Goal: Information Seeking & Learning: Get advice/opinions

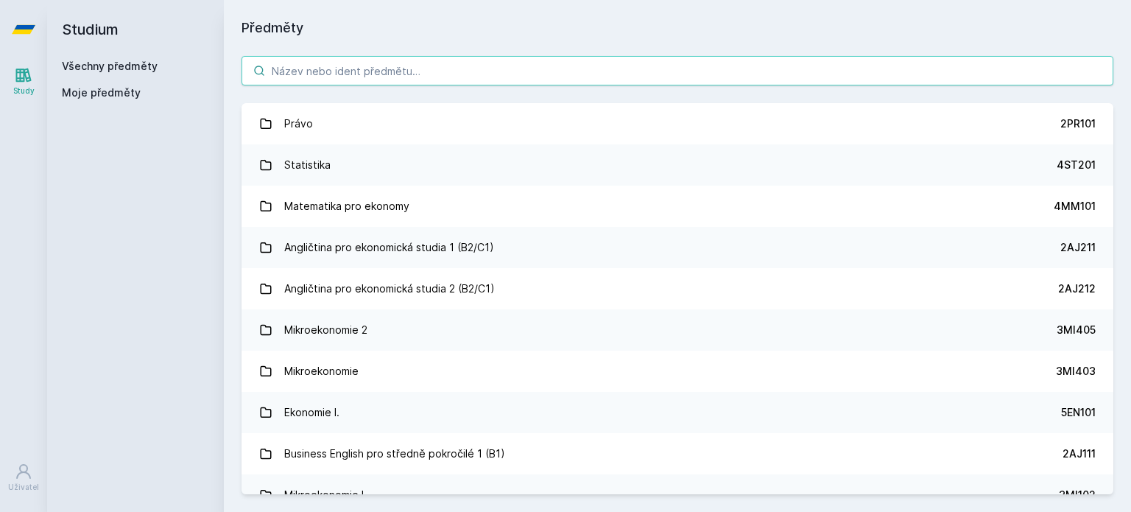
click at [434, 81] on input "search" at bounding box center [678, 70] width 872 height 29
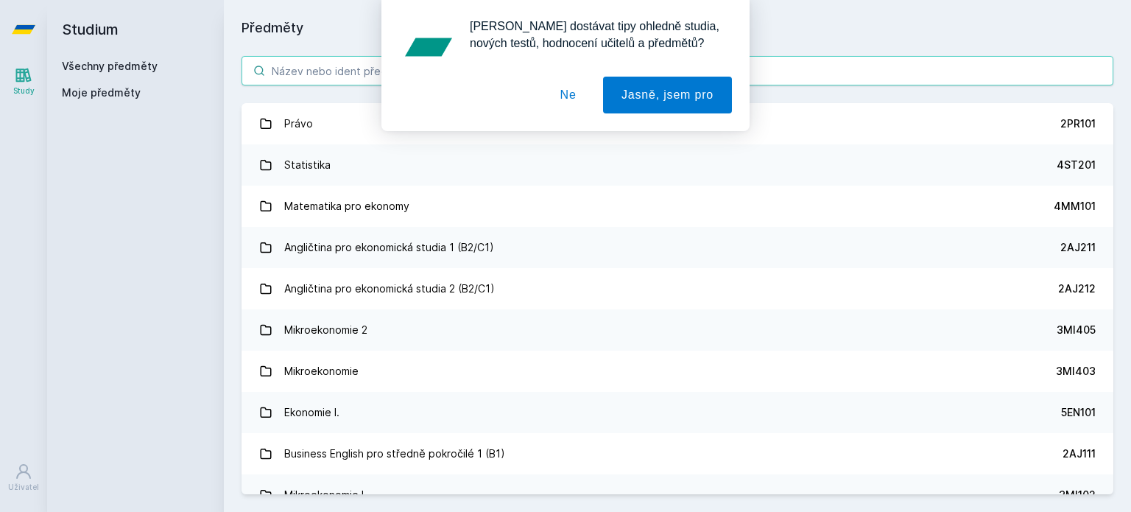
paste input "5EN310"
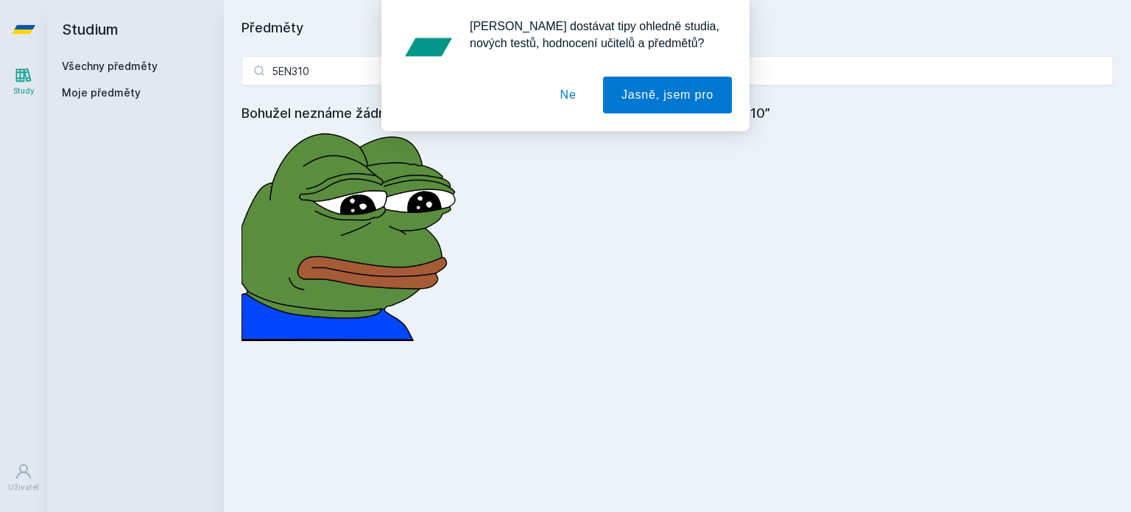
click at [571, 99] on button "Ne" at bounding box center [568, 95] width 53 height 37
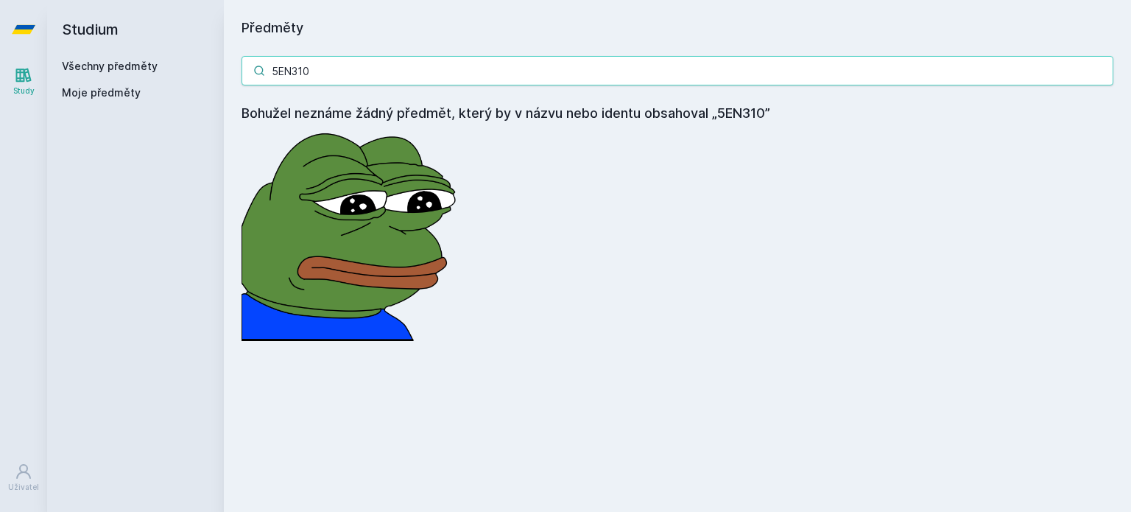
click at [441, 70] on input "5EN310" at bounding box center [678, 70] width 872 height 29
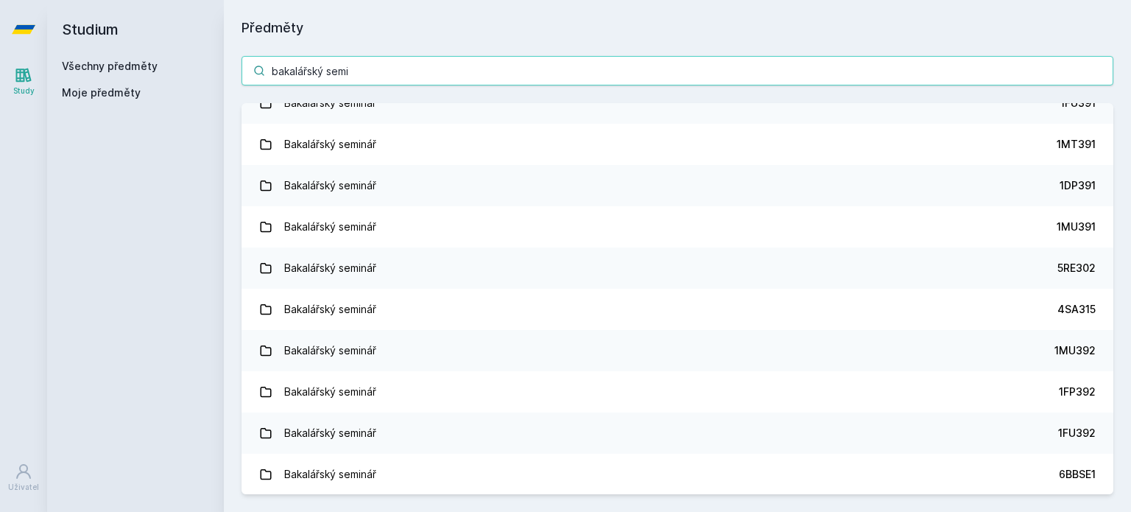
scroll to position [162, 0]
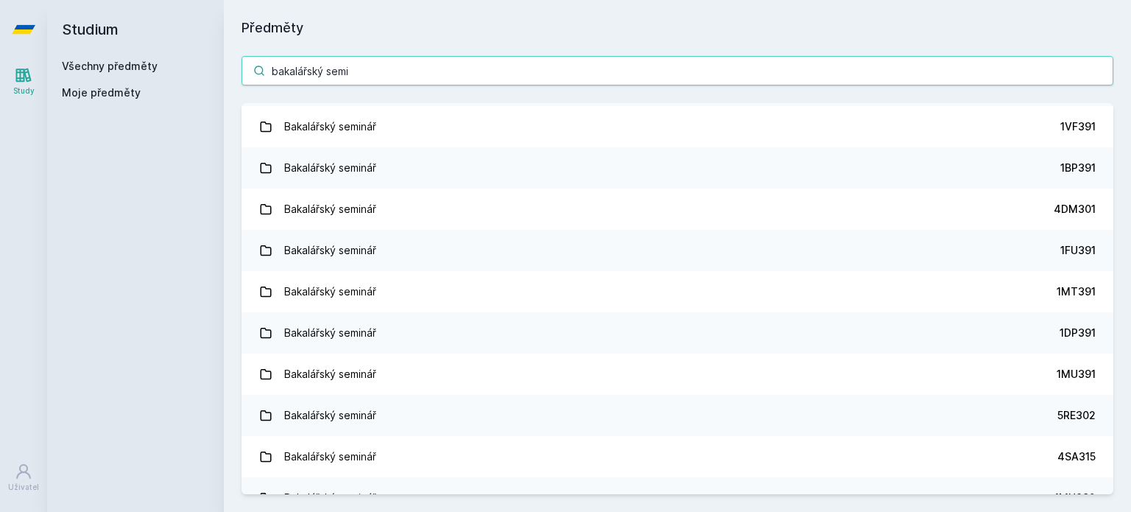
click at [645, 67] on input "bakalářský semi" at bounding box center [678, 70] width 872 height 29
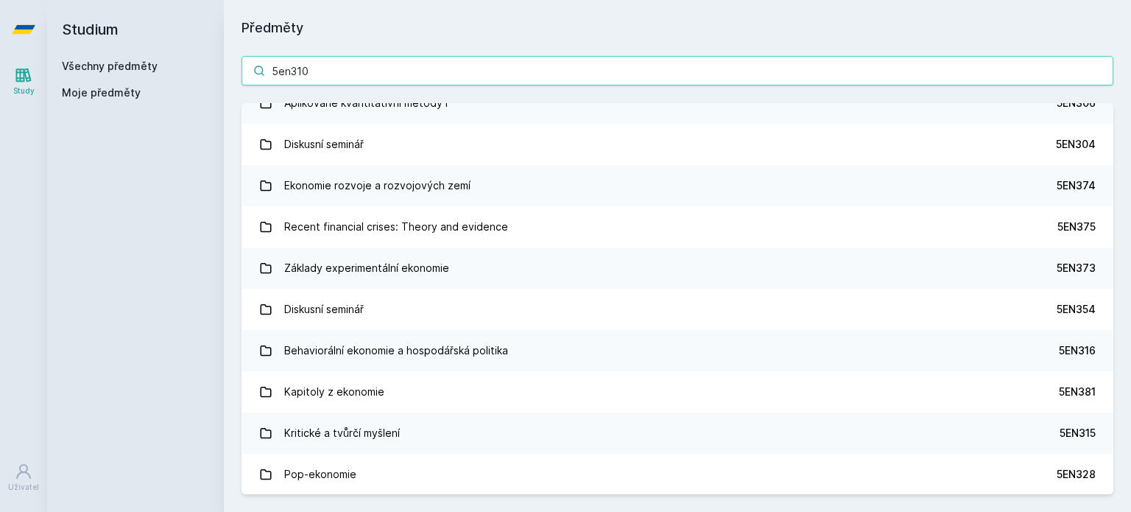
scroll to position [0, 0]
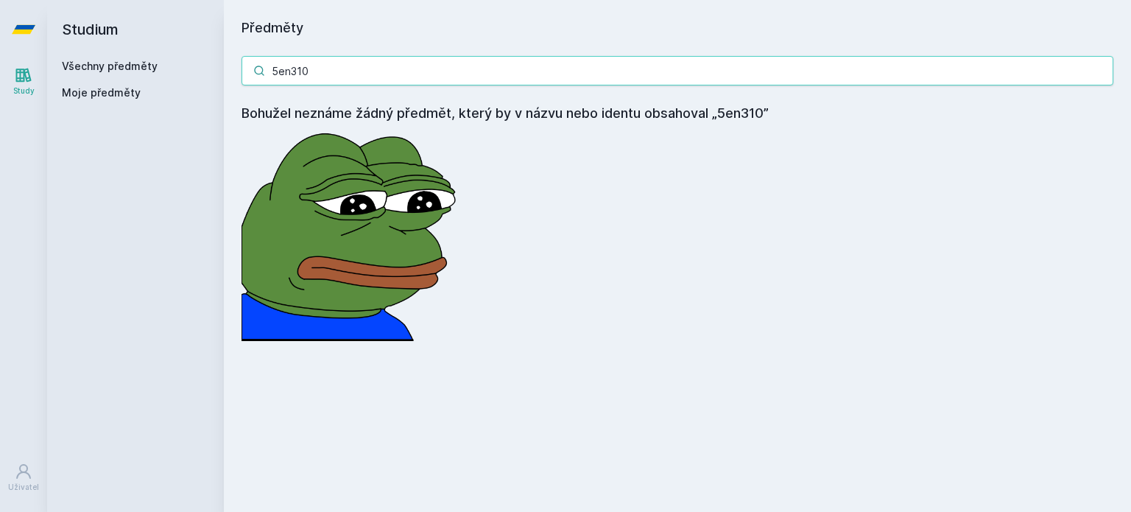
click at [393, 67] on input "5en310" at bounding box center [678, 70] width 872 height 29
click at [541, 79] on input "5en310" at bounding box center [678, 70] width 872 height 29
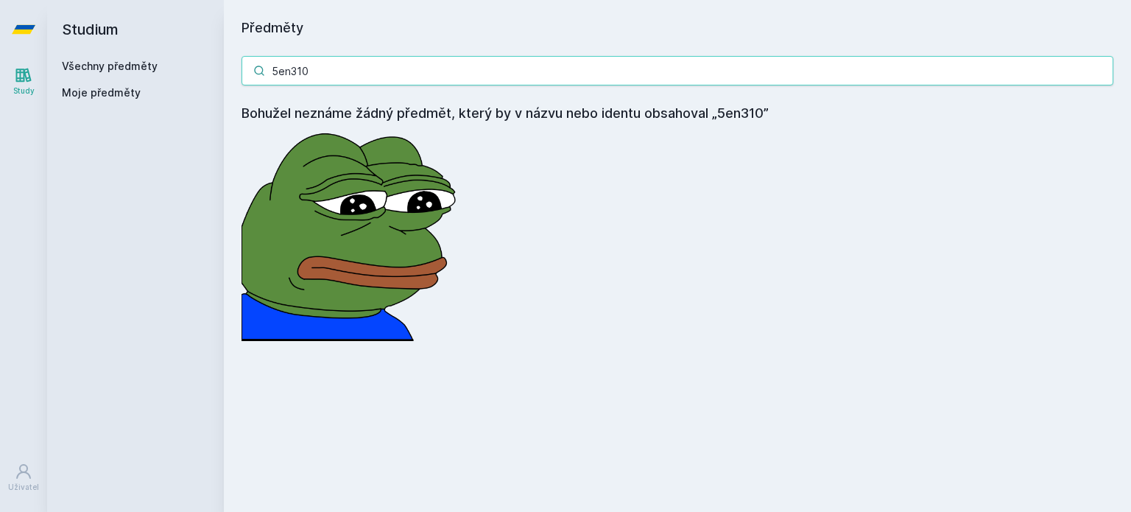
paste input "EN306"
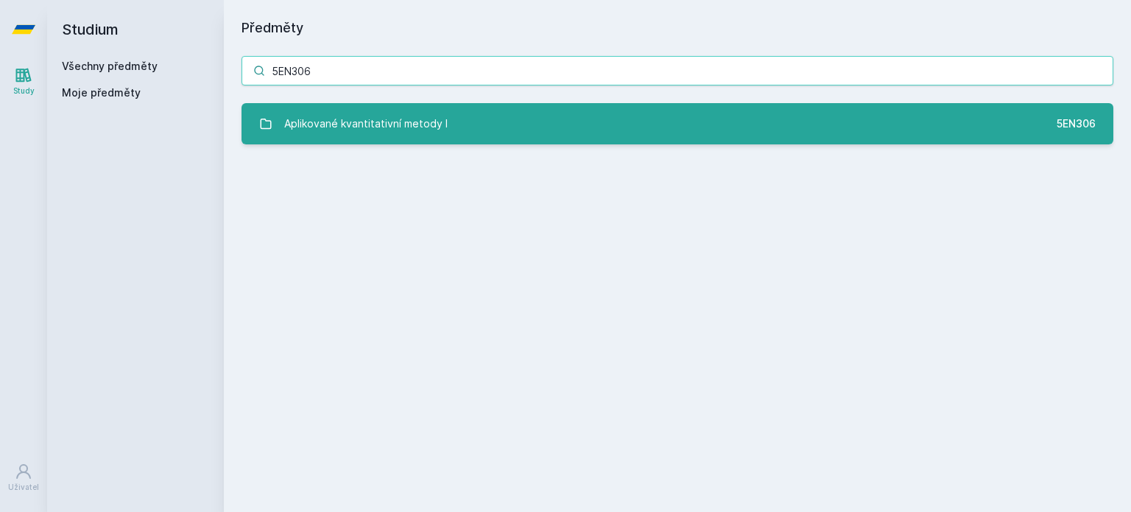
type input "5EN306"
click at [524, 139] on link "Aplikované kvantitativní metody I 5EN306" at bounding box center [678, 123] width 872 height 41
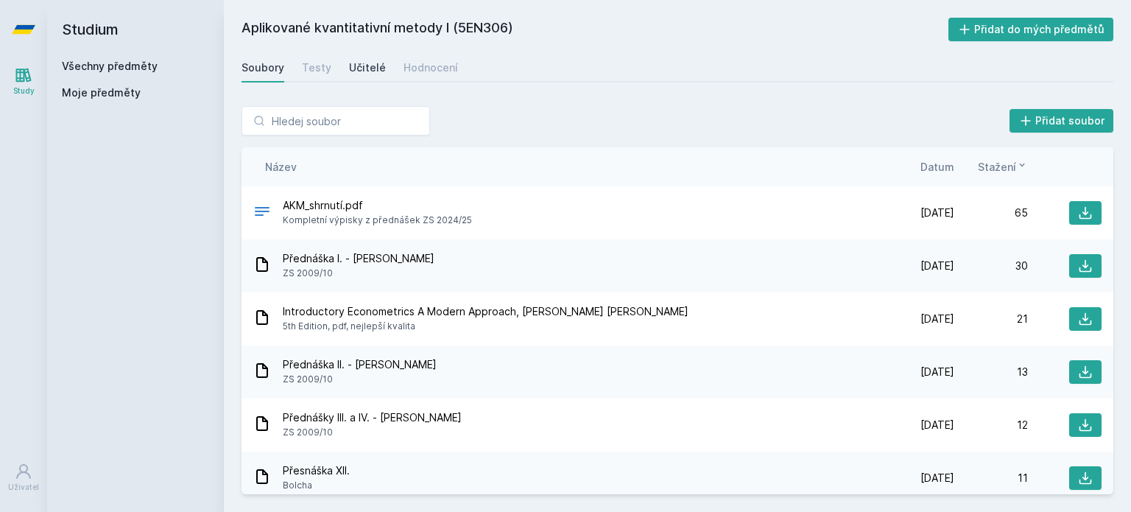
click at [370, 59] on link "Učitelé" at bounding box center [367, 67] width 37 height 29
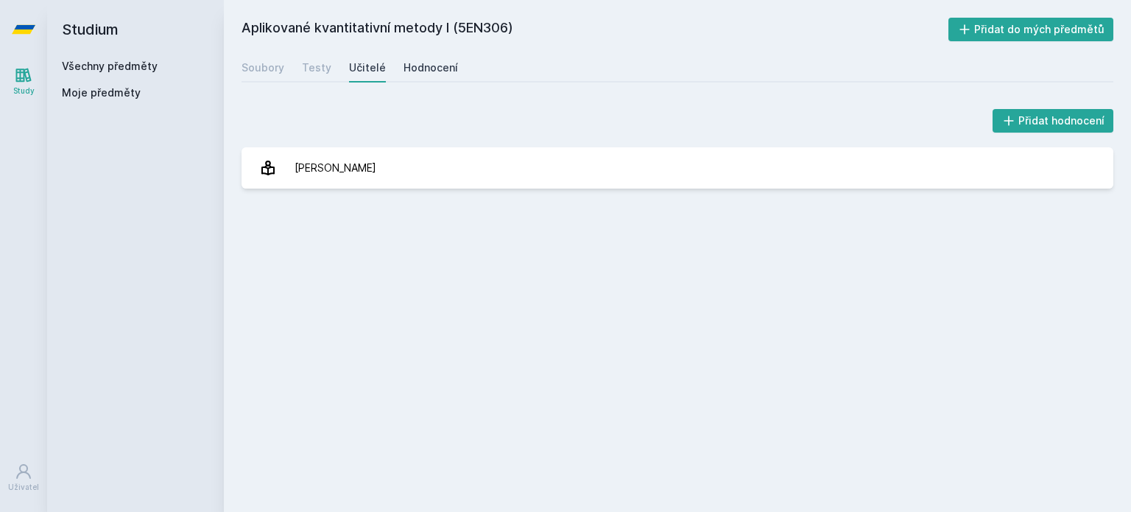
click at [431, 69] on div "Hodnocení" at bounding box center [431, 67] width 54 height 15
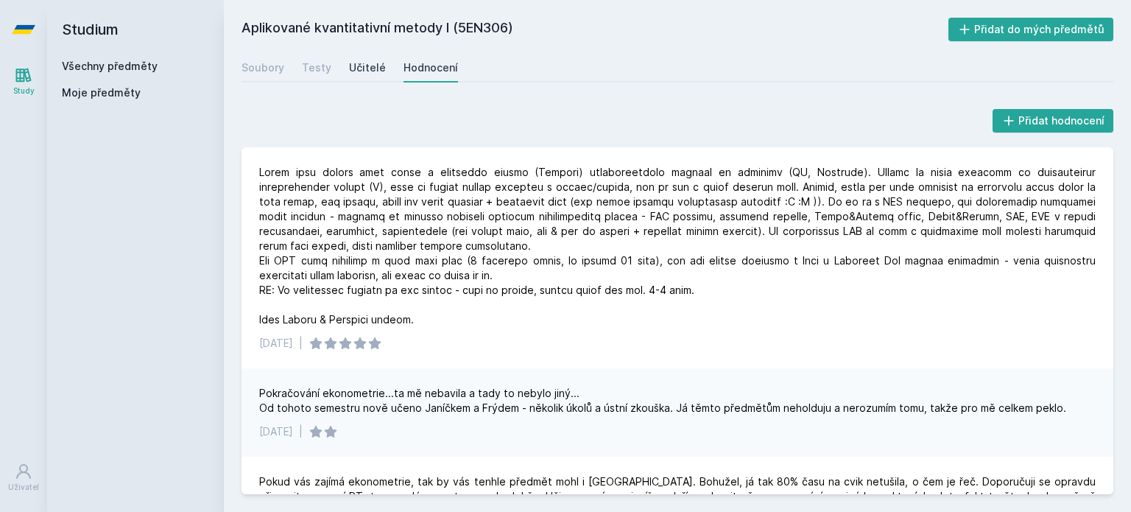
click at [371, 71] on div "Učitelé" at bounding box center [367, 67] width 37 height 15
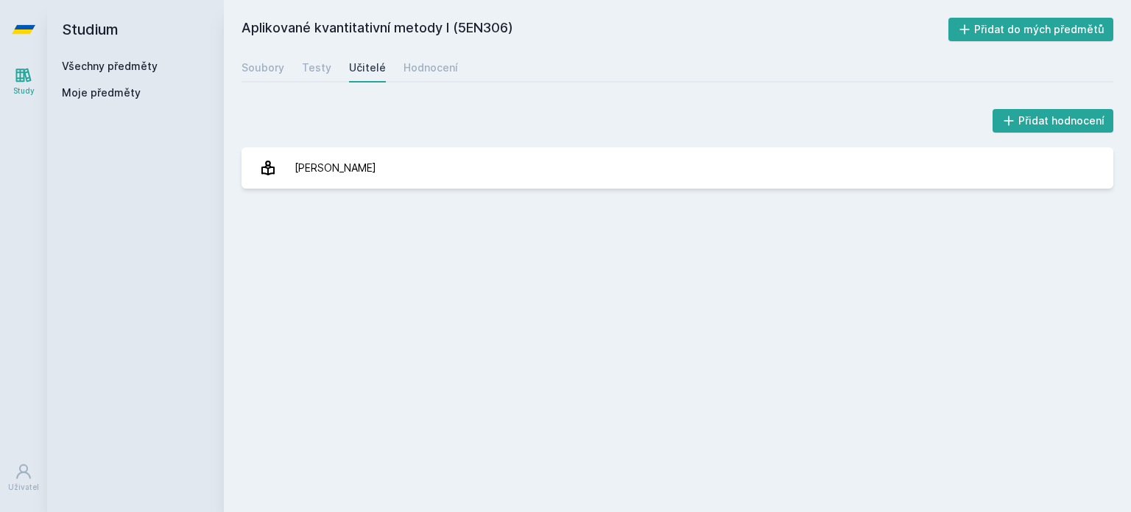
drag, startPoint x: 426, startPoint y: 169, endPoint x: 412, endPoint y: 111, distance: 59.3
click at [426, 169] on link "[PERSON_NAME]" at bounding box center [678, 167] width 872 height 41
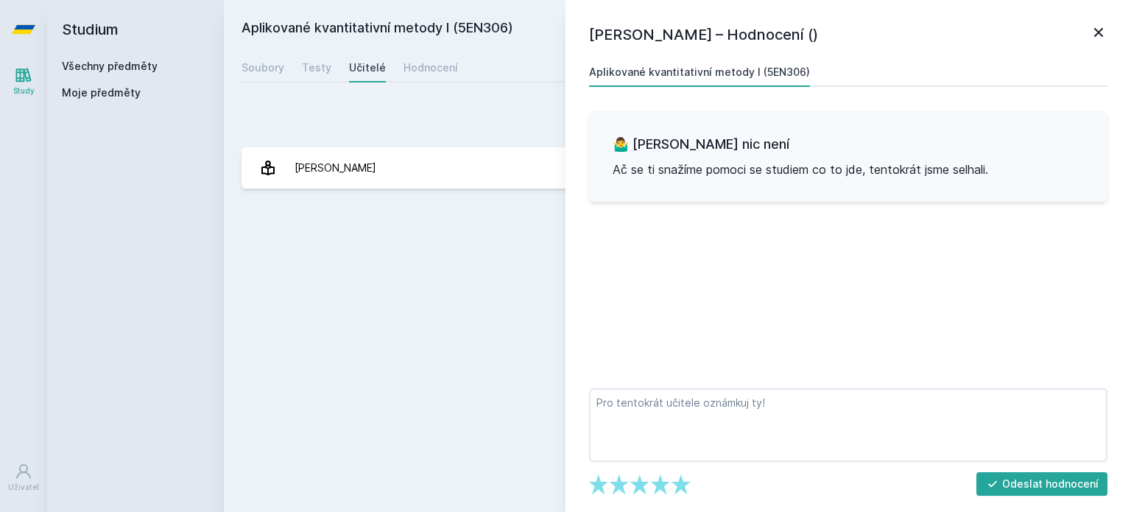
click at [1127, 23] on div "[PERSON_NAME] – Hodnocení () Aplikované kvantitativní metody I (5EN306) 🤷‍♂️ Ta…" at bounding box center [849, 256] width 566 height 512
click at [1107, 24] on icon at bounding box center [1099, 33] width 18 height 18
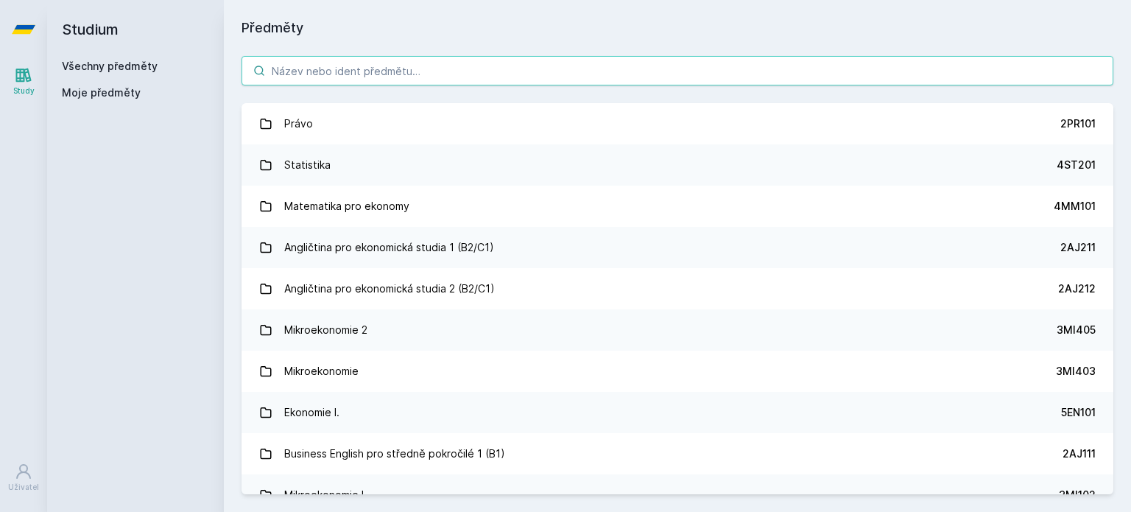
click at [316, 66] on input "search" at bounding box center [678, 70] width 872 height 29
paste input "5EN704"
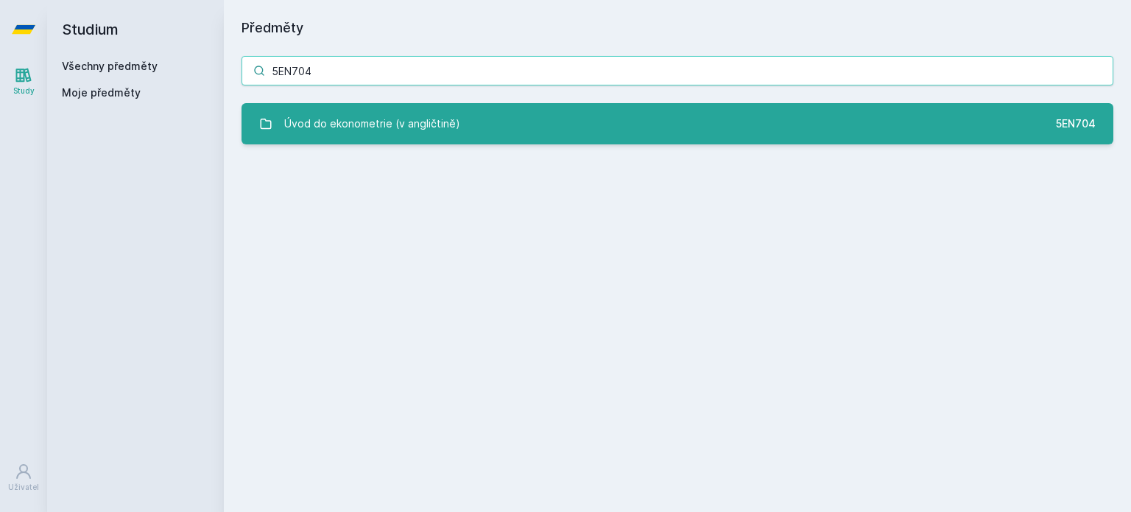
type input "5EN704"
click at [424, 126] on div "Úvod do ekonometrie (v angličtině)" at bounding box center [372, 123] width 176 height 29
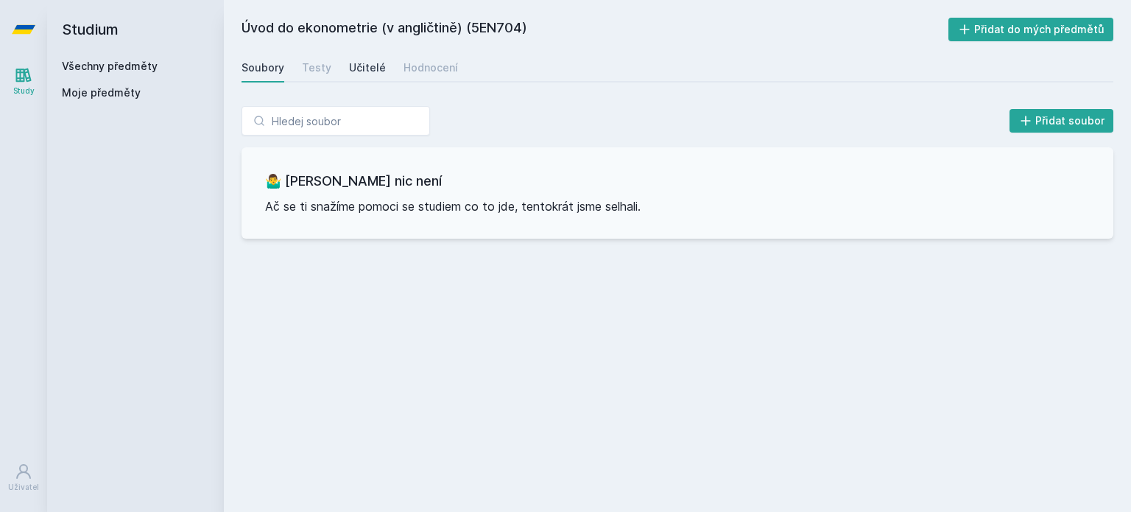
click at [359, 74] on div "Učitelé" at bounding box center [367, 67] width 37 height 15
click at [430, 68] on div "Hodnocení" at bounding box center [431, 67] width 54 height 15
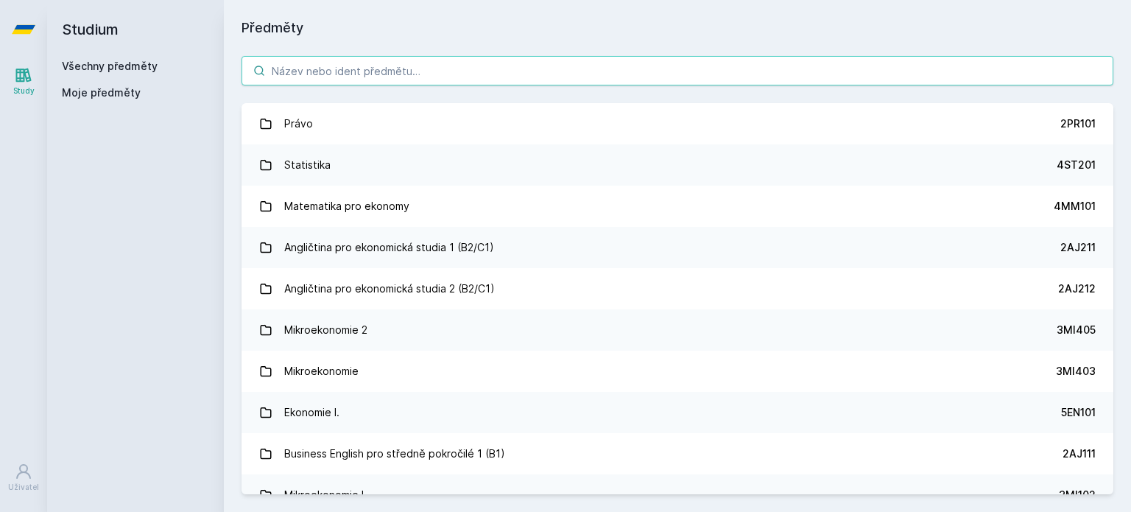
click at [336, 64] on input "search" at bounding box center [678, 70] width 872 height 29
paste input "5EN500"
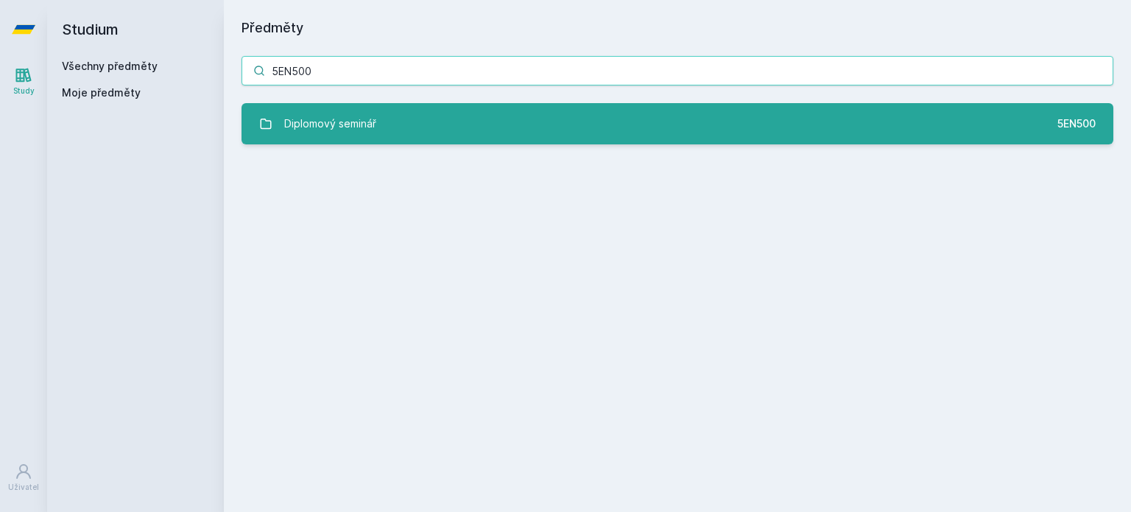
type input "5EN500"
click at [348, 114] on div "Diplomový seminář" at bounding box center [330, 123] width 92 height 29
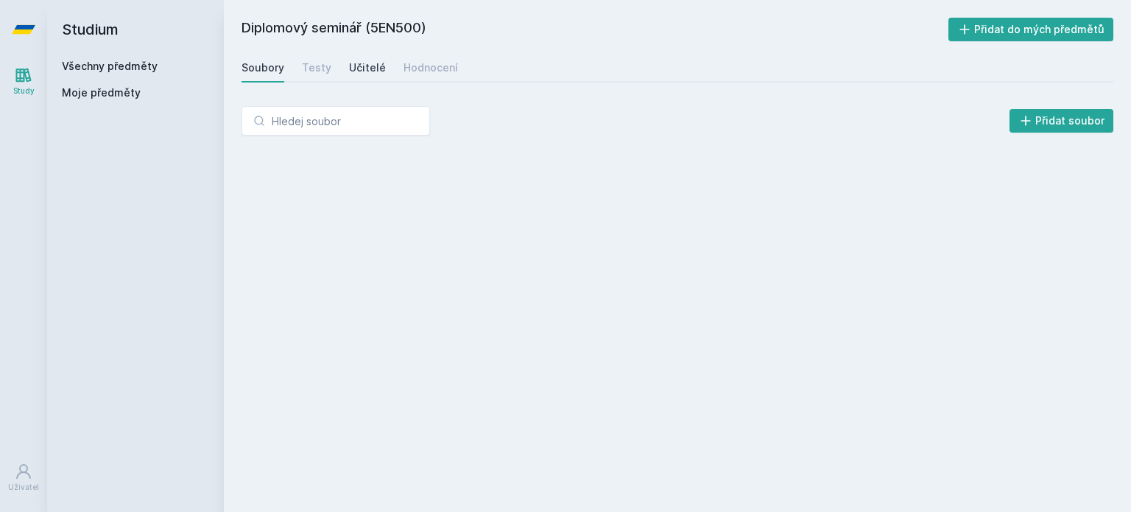
click at [357, 64] on div "Učitelé" at bounding box center [367, 67] width 37 height 15
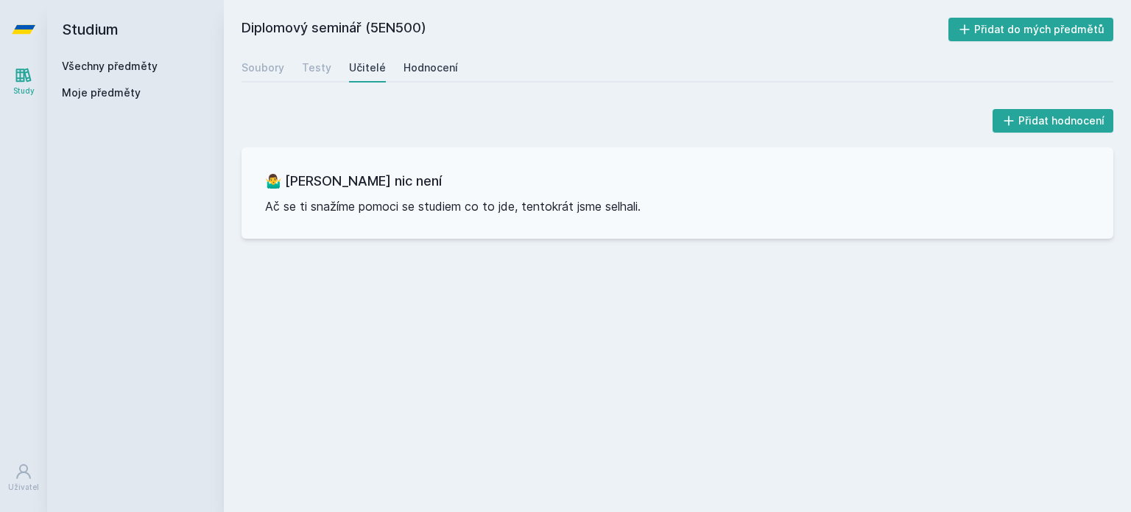
click at [423, 61] on div "Hodnocení" at bounding box center [431, 67] width 54 height 15
click at [374, 57] on link "Učitelé" at bounding box center [367, 67] width 37 height 29
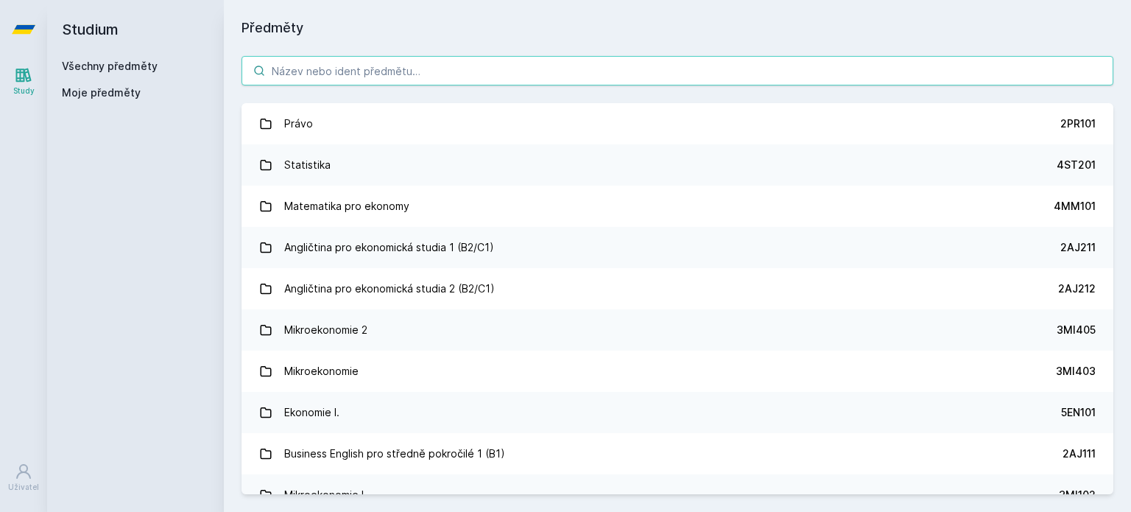
click at [396, 57] on input "search" at bounding box center [678, 70] width 872 height 29
paste input "5EN222"
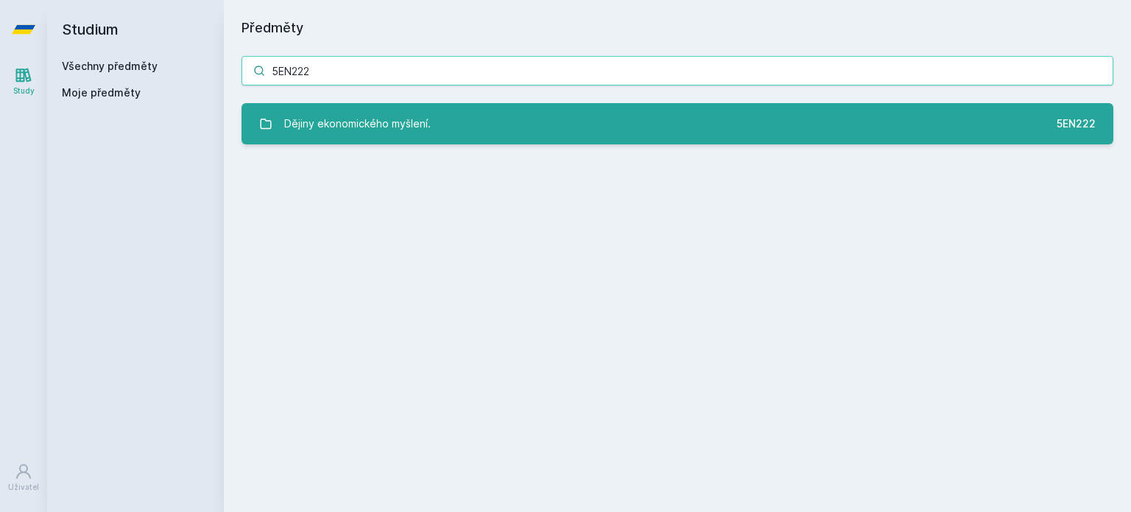
type input "5EN222"
click at [476, 126] on link "Dějiny ekonomického myšlení. 5EN222" at bounding box center [678, 123] width 872 height 41
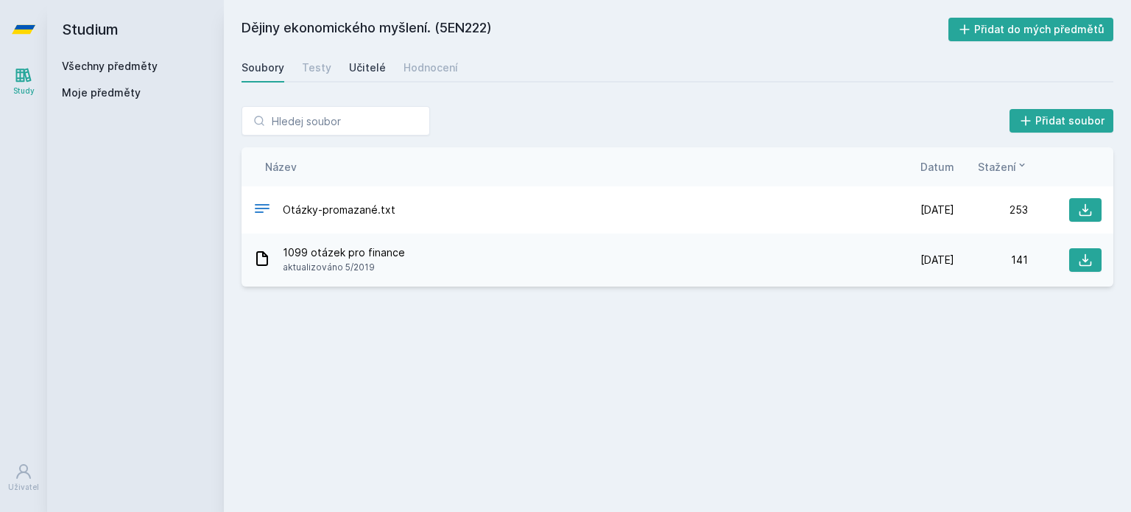
click at [371, 76] on link "Učitelé" at bounding box center [367, 67] width 37 height 29
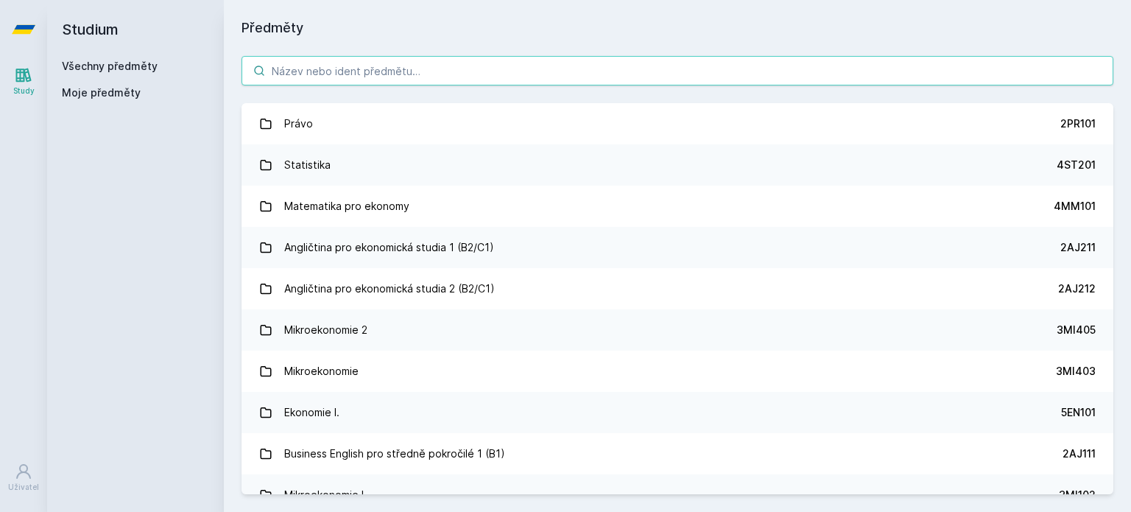
click at [455, 63] on input "search" at bounding box center [678, 70] width 872 height 29
paste input "5EN411"
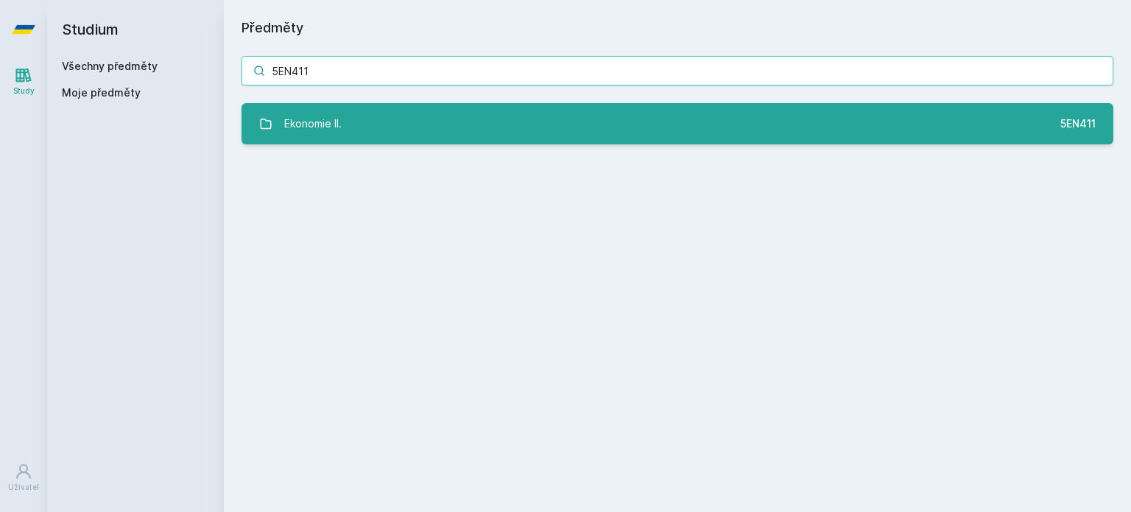
type input "5EN411"
click at [394, 109] on link "Ekonomie II. 5EN411" at bounding box center [678, 123] width 872 height 41
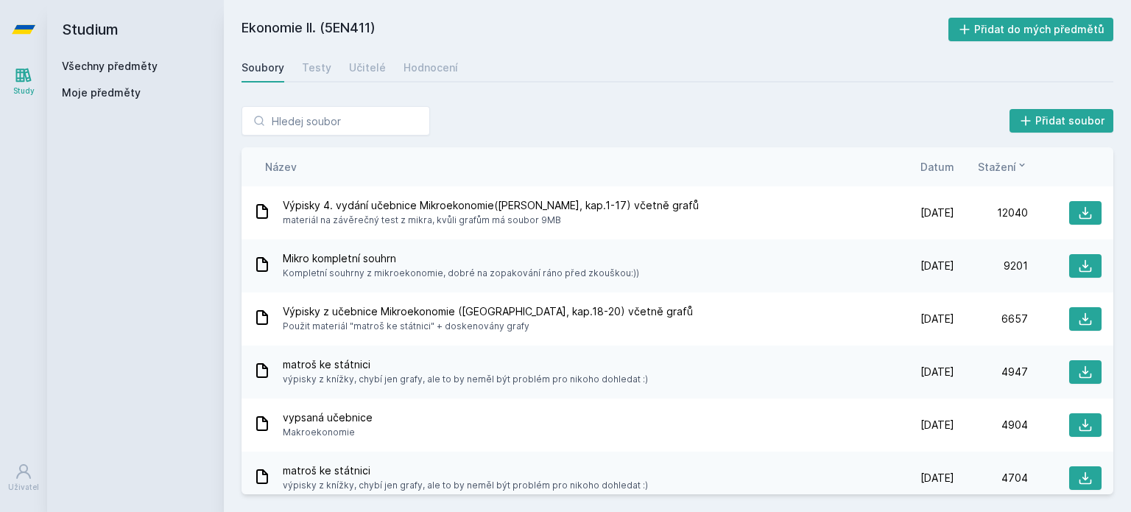
click at [384, 78] on div "Soubory Testy Učitelé Hodnocení" at bounding box center [678, 67] width 872 height 29
click at [368, 70] on div "Učitelé" at bounding box center [367, 67] width 37 height 15
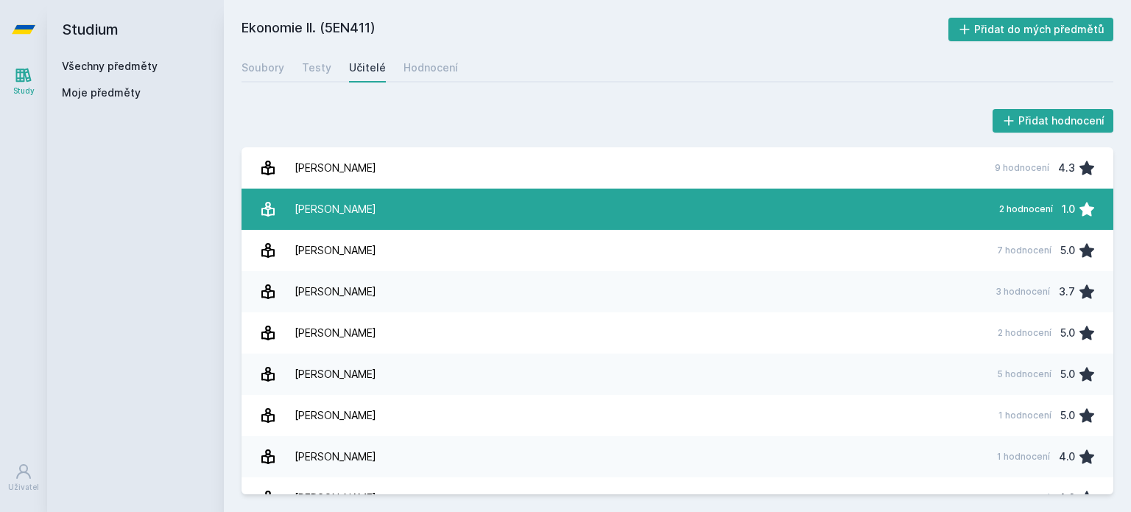
click at [375, 214] on link "[PERSON_NAME] 2 hodnocení 1.0" at bounding box center [678, 209] width 872 height 41
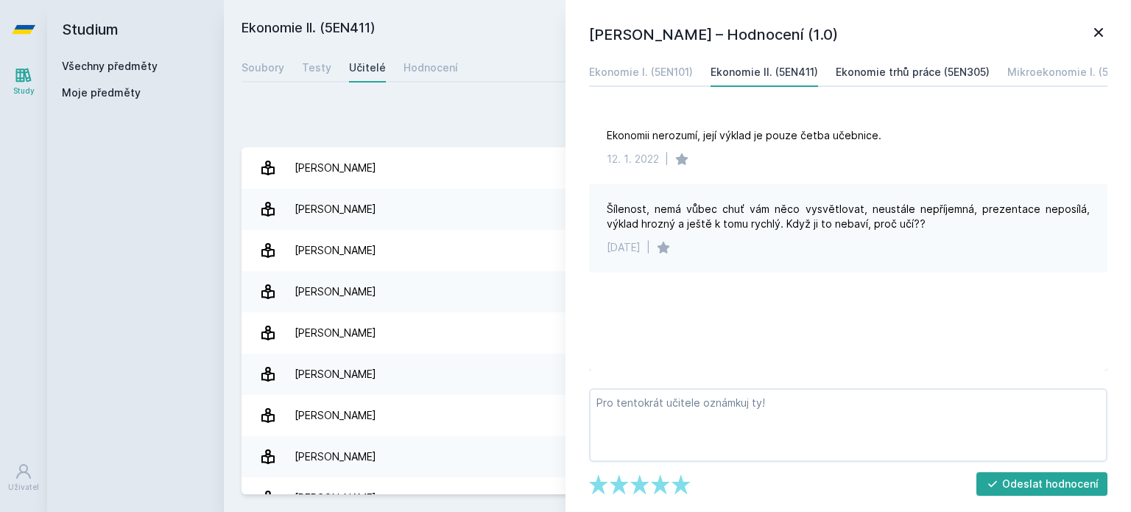
click at [914, 67] on div "Ekonomie trhů práce (5EN305)" at bounding box center [913, 72] width 154 height 15
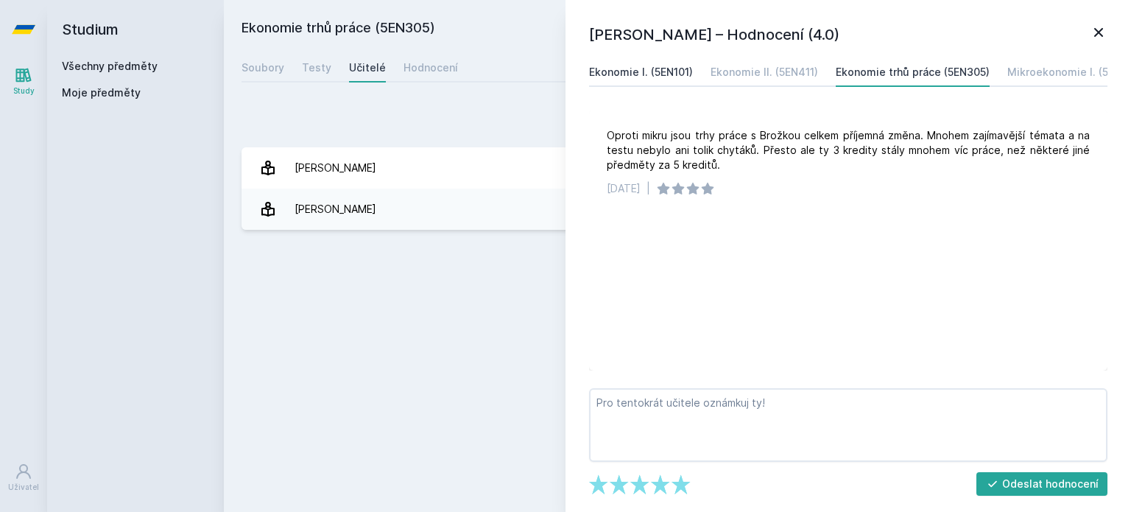
click at [634, 63] on link "Ekonomie I. (5EN101)" at bounding box center [641, 71] width 104 height 29
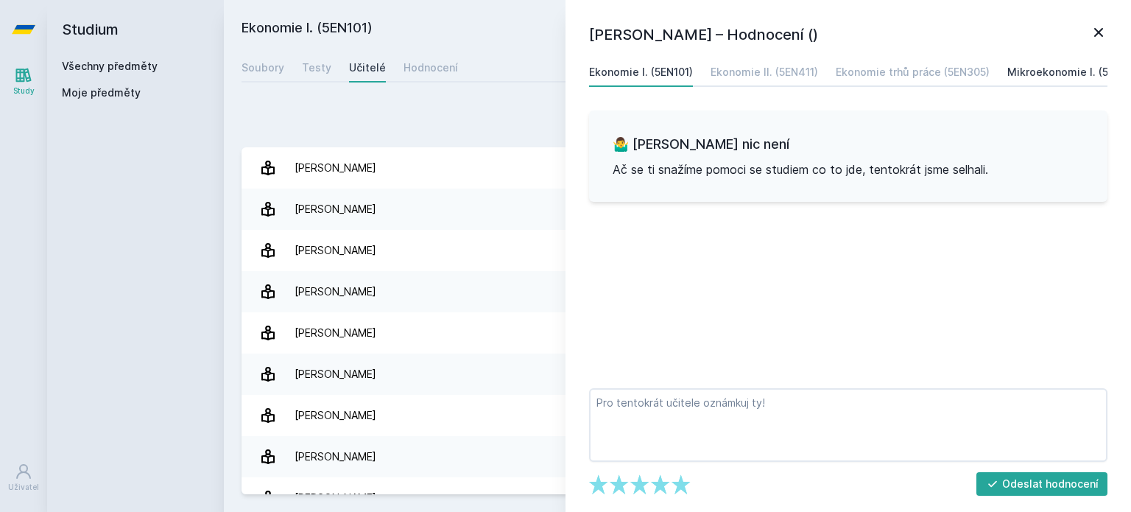
click at [1037, 71] on div "Mikroekonomie I. (5EN202)" at bounding box center [1076, 72] width 138 height 15
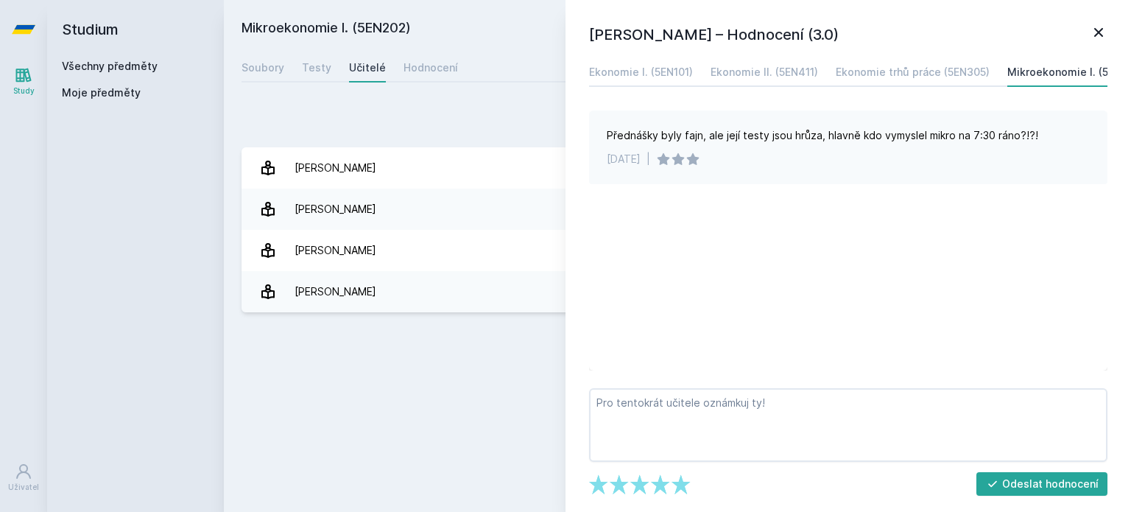
click at [714, 134] on div "Přednášky byly fajn, ale její testy jsou hrůza, hlavně kdo vymyslel mikro na 7:…" at bounding box center [823, 135] width 432 height 15
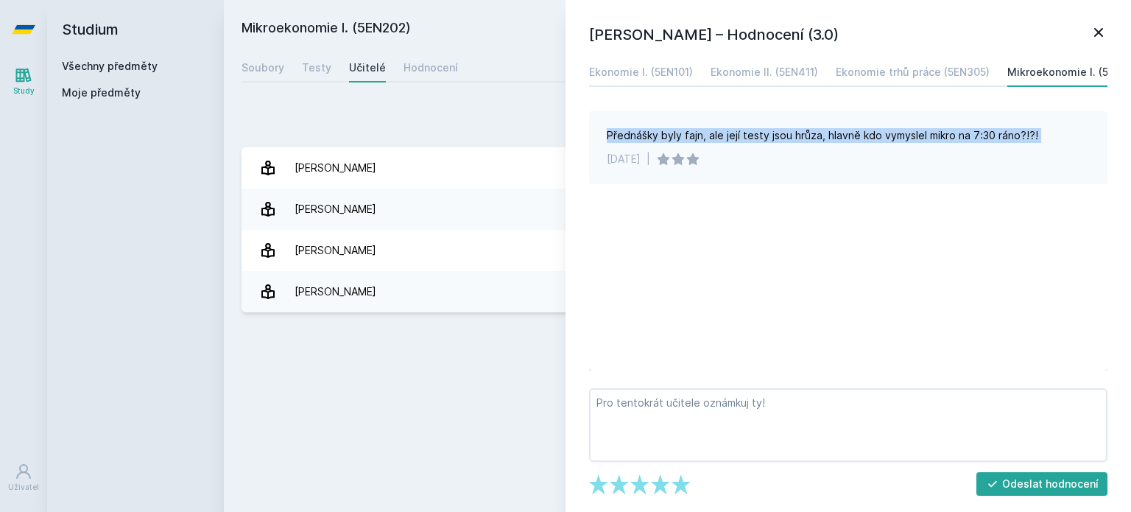
click at [714, 134] on div "Přednášky byly fajn, ale její testy jsou hrůza, hlavně kdo vymyslel mikro na 7:…" at bounding box center [823, 135] width 432 height 15
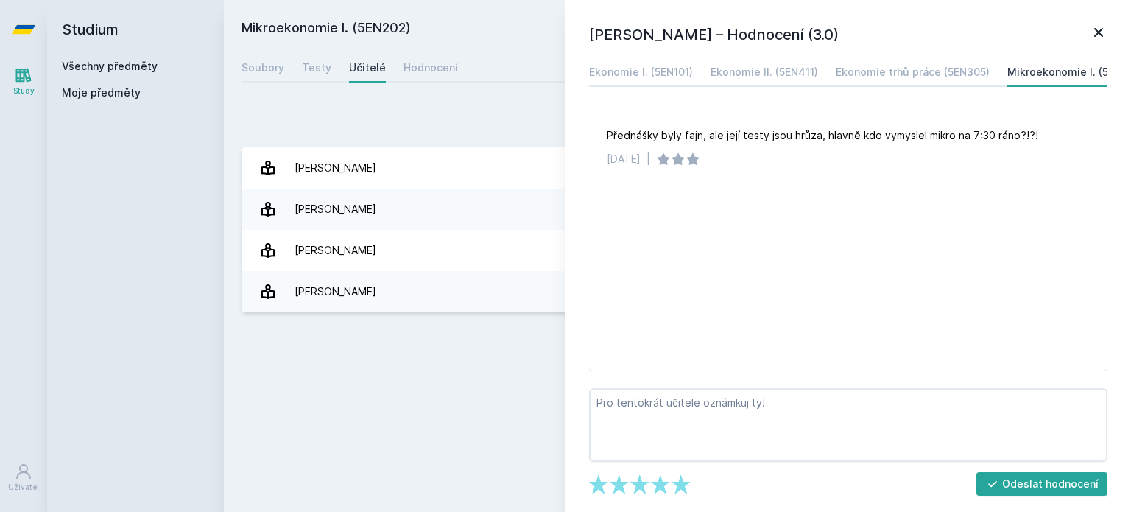
click at [387, 334] on div "Mikroekonomie I. (5EN202) Přidat do mých předmětů [GEOGRAPHIC_DATA] Testy Učite…" at bounding box center [678, 256] width 872 height 476
click at [1100, 31] on icon at bounding box center [1098, 32] width 9 height 9
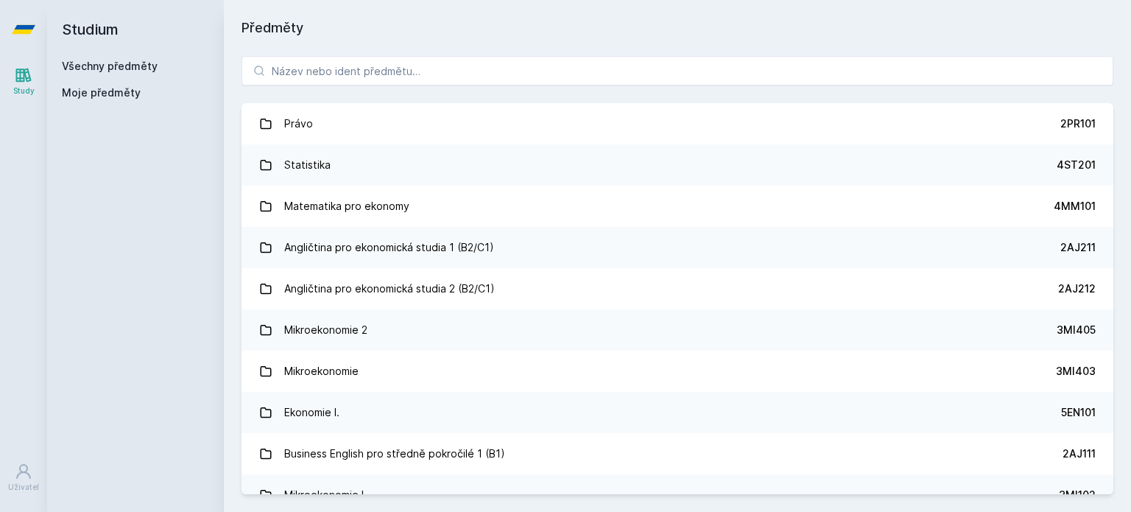
click at [421, 85] on div "Právo 2PR101 Statistika 4ST201 Matematika pro ekonomy 4MM101 Angličtina pro eko…" at bounding box center [677, 275] width 907 height 474
click at [426, 79] on input "search" at bounding box center [678, 70] width 872 height 29
paste input "5IE200"
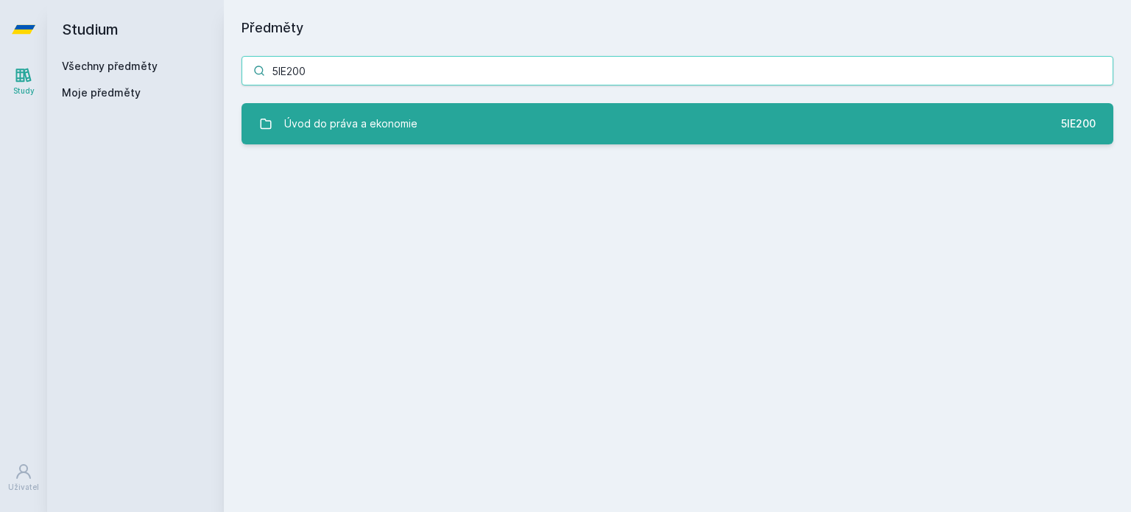
type input "5IE200"
click at [427, 128] on link "Úvod do práva a ekonomie 5IE200" at bounding box center [678, 123] width 872 height 41
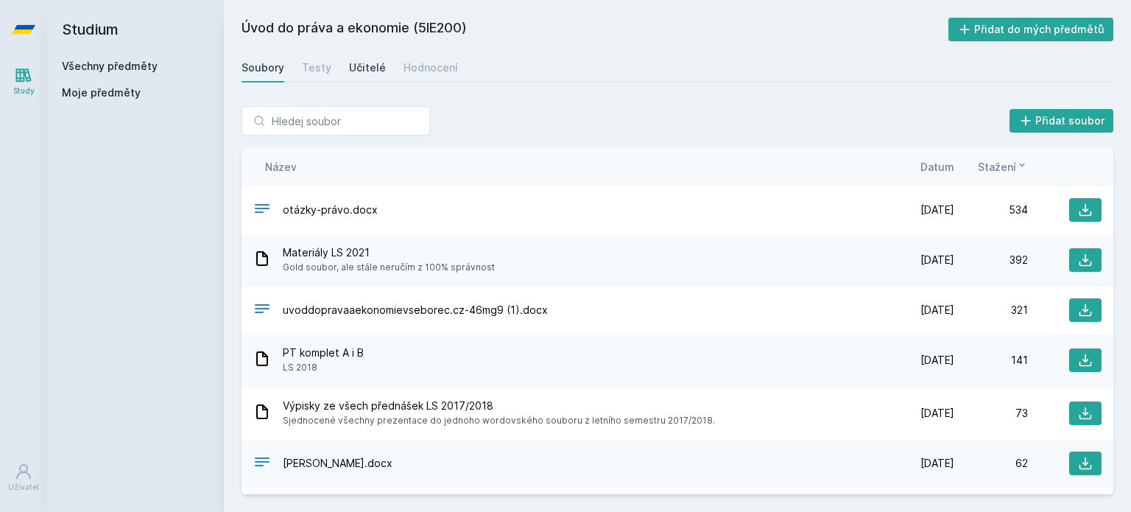
click at [368, 75] on link "Učitelé" at bounding box center [367, 67] width 37 height 29
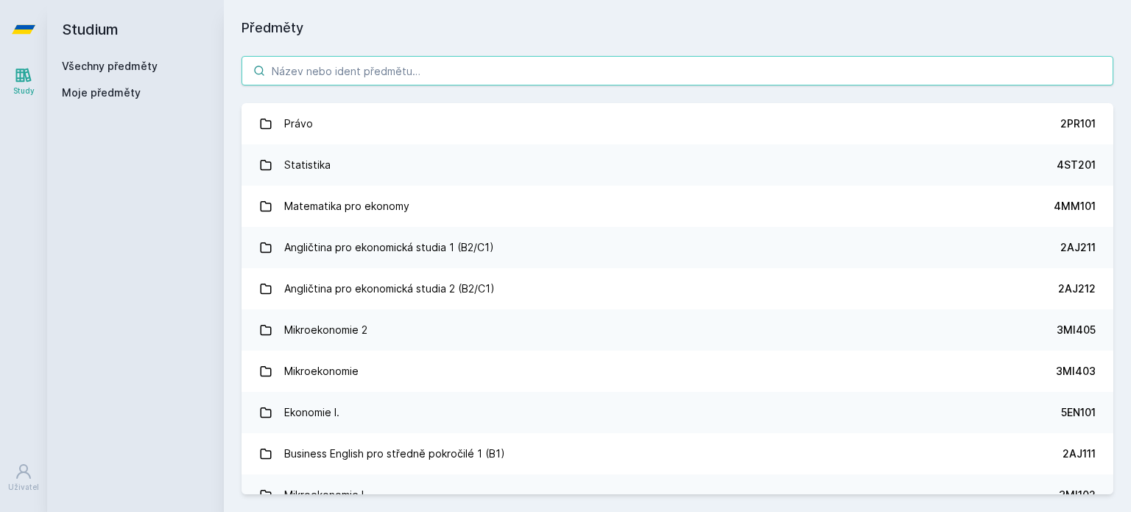
click at [483, 60] on input "search" at bounding box center [678, 70] width 872 height 29
paste input "5EN710"
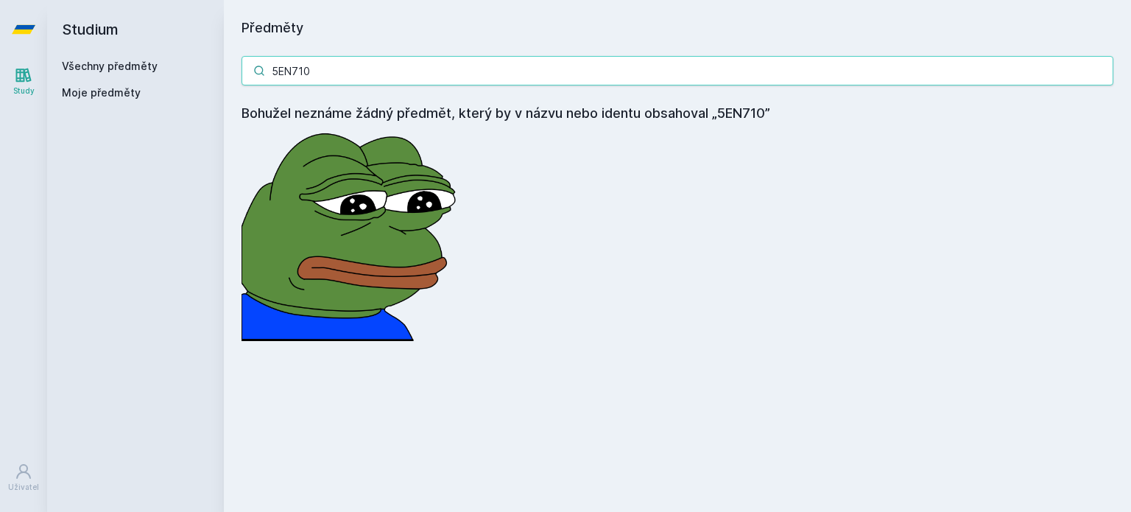
click at [430, 67] on input "5EN710" at bounding box center [678, 70] width 872 height 29
paste input "IE25"
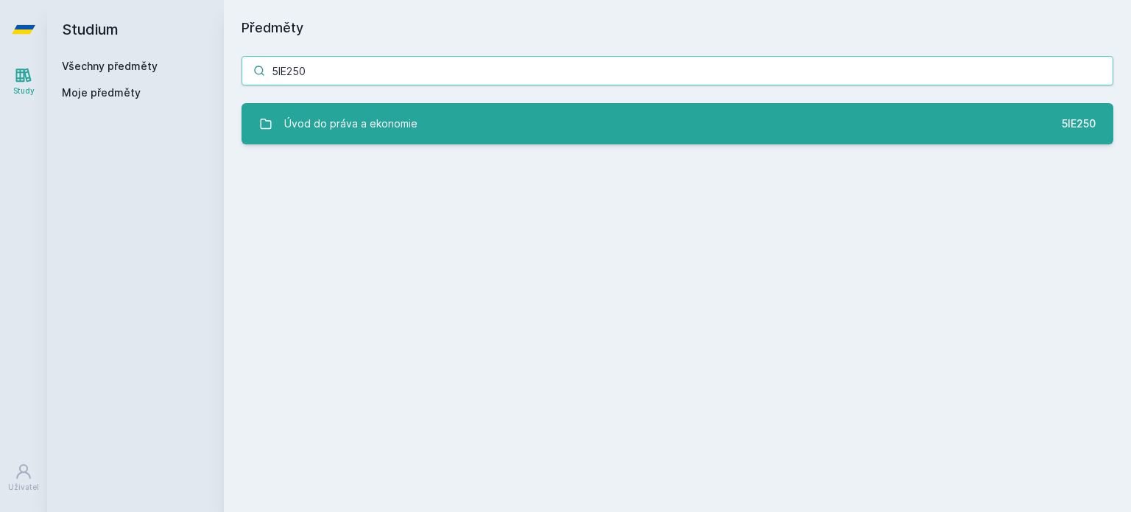
type input "5IE250"
click at [408, 120] on div "Úvod do práva a ekonomie" at bounding box center [350, 123] width 133 height 29
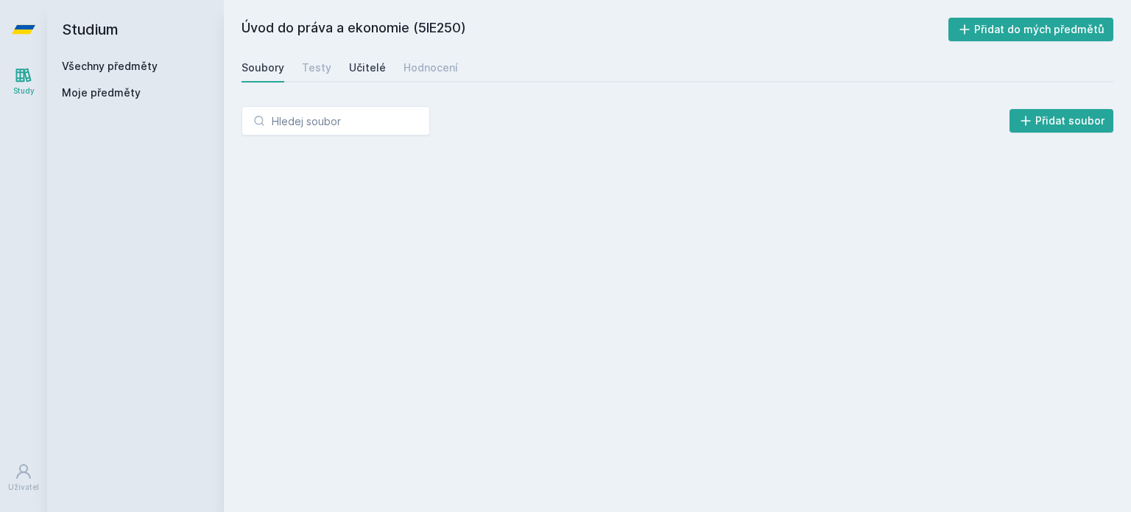
click at [351, 65] on div "Učitelé" at bounding box center [367, 67] width 37 height 15
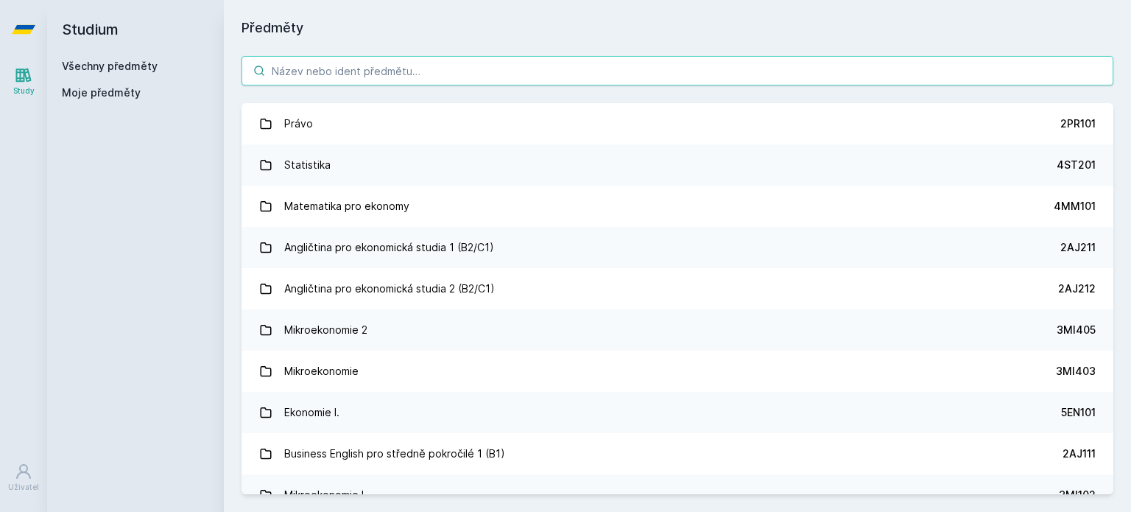
click at [447, 66] on input "search" at bounding box center [678, 70] width 872 height 29
paste input "5IE750"
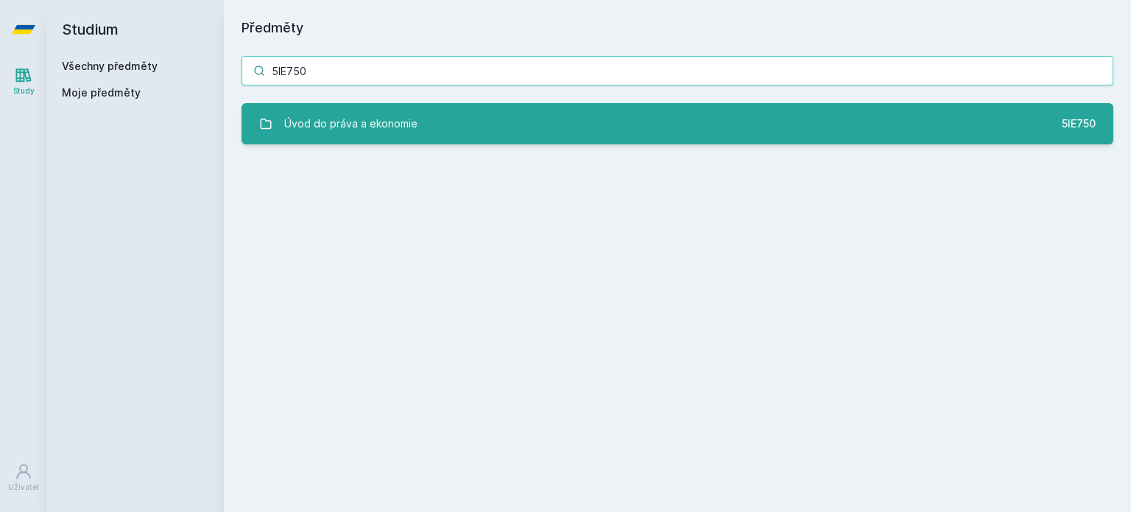
type input "5IE750"
click at [415, 122] on link "Úvod do práva a ekonomie 5IE750" at bounding box center [678, 123] width 872 height 41
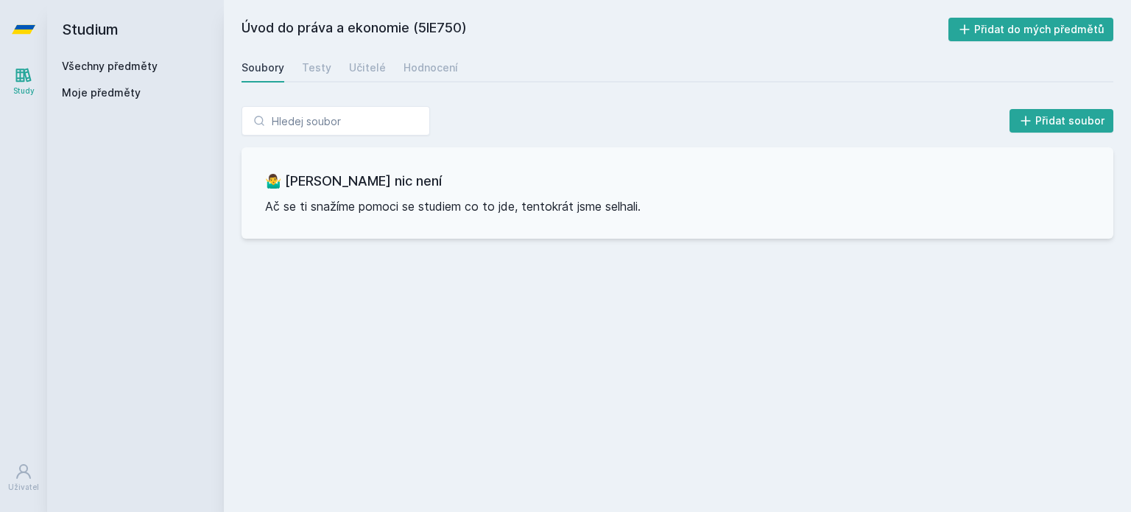
click at [335, 51] on div "Úvod do práva a ekonomie (5IE750) Přidat do mých předmětů [GEOGRAPHIC_DATA] Tes…" at bounding box center [678, 256] width 872 height 476
click at [359, 66] on div "Učitelé" at bounding box center [367, 67] width 37 height 15
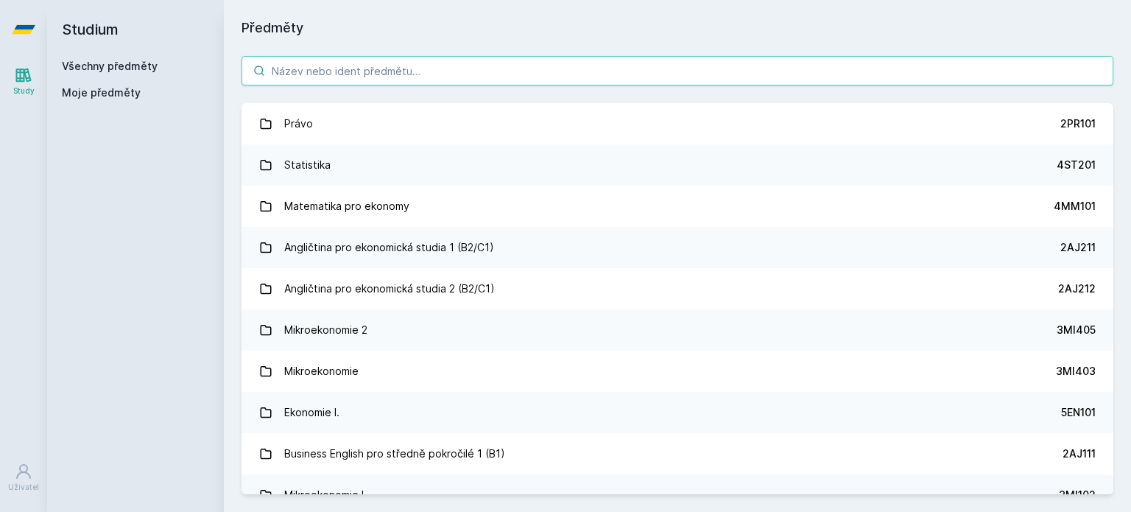
click at [309, 67] on input "search" at bounding box center [678, 70] width 872 height 29
paste input "5EN102"
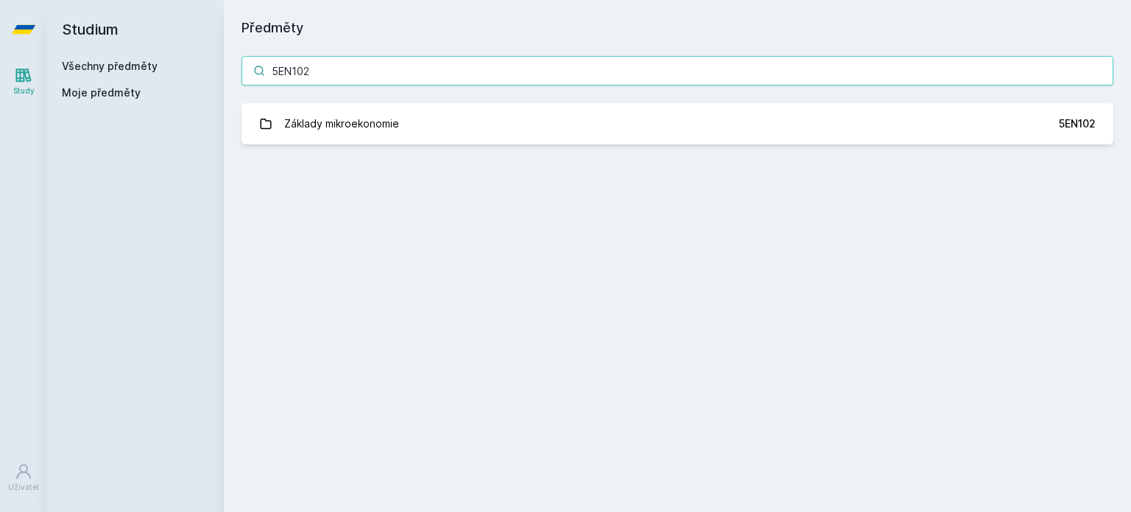
type input "5EN102"
click at [432, 100] on div "5EN102 Základy mikroekonomie 5EN102 Jejda, něco se pokazilo." at bounding box center [677, 100] width 907 height 124
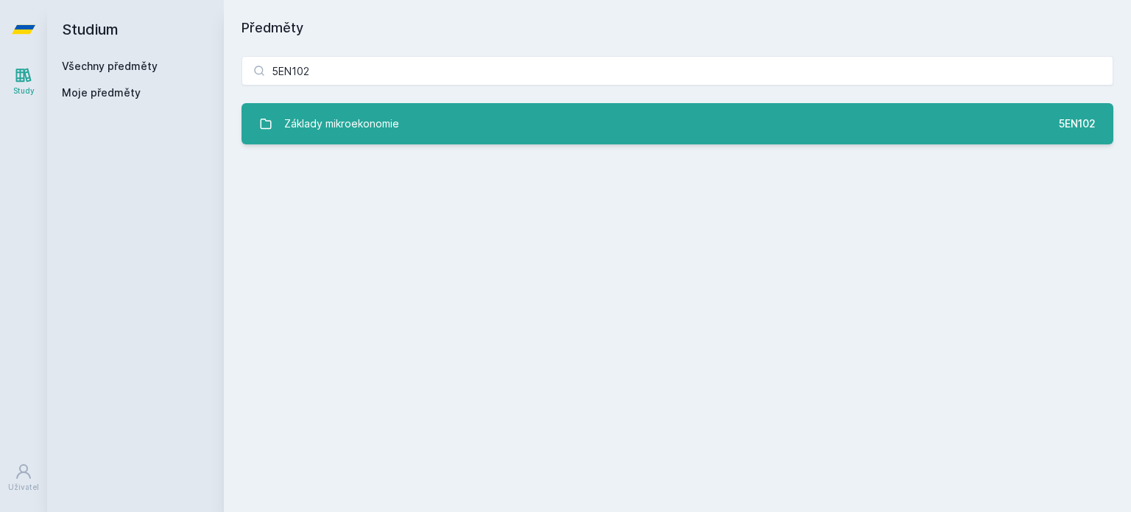
click at [431, 113] on link "Základy mikroekonomie 5EN102" at bounding box center [678, 123] width 872 height 41
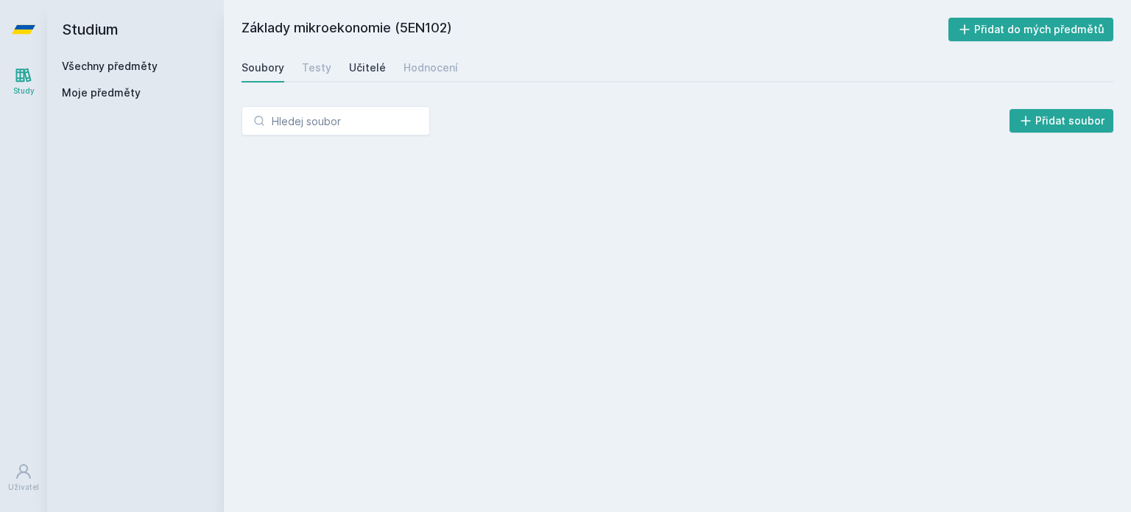
click at [376, 71] on div "Učitelé" at bounding box center [367, 67] width 37 height 15
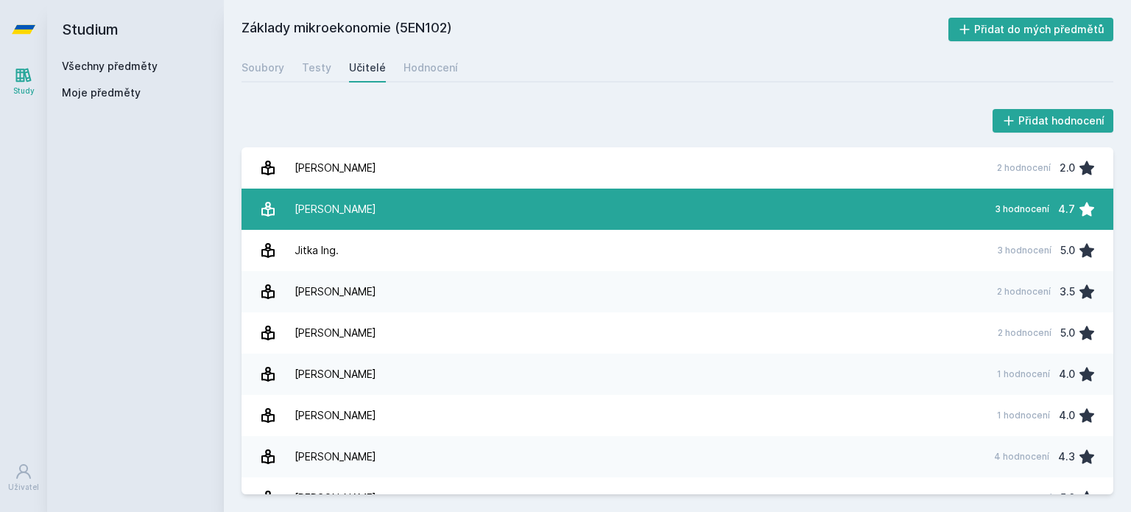
scroll to position [147, 0]
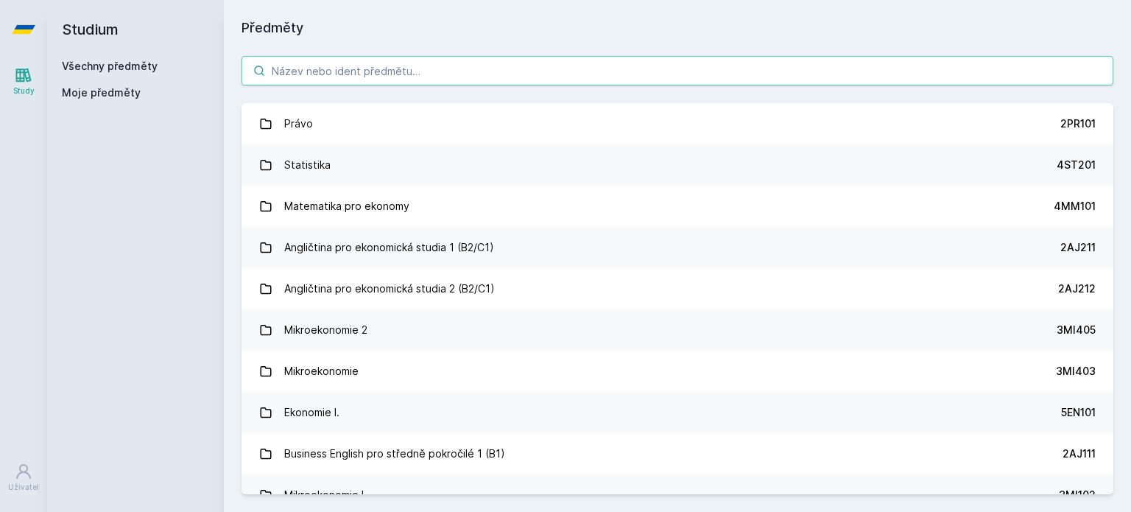
click at [541, 71] on input "search" at bounding box center [678, 70] width 872 height 29
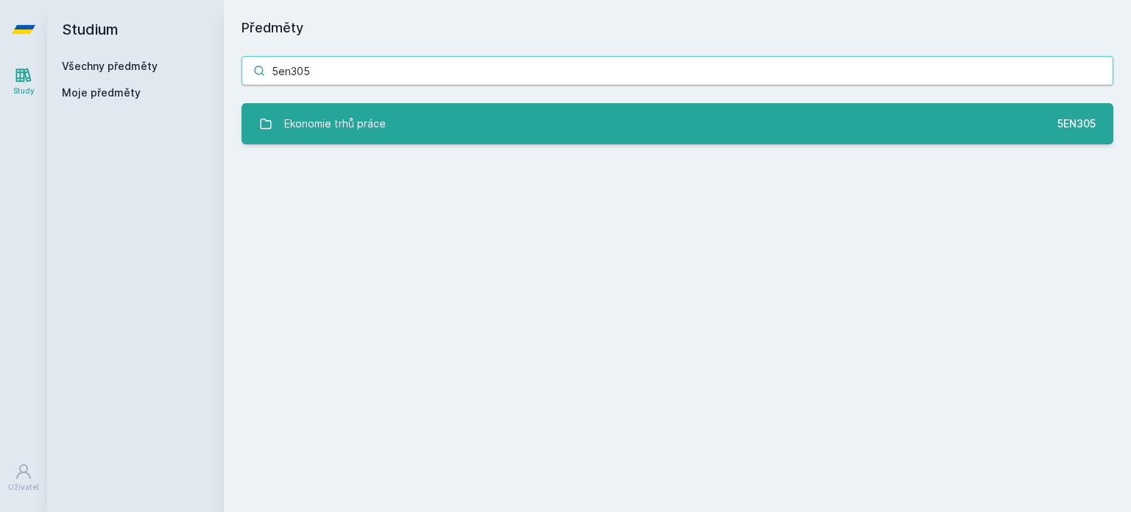
type input "5en305"
click at [490, 122] on link "Ekonomie trhů práce 5EN305" at bounding box center [678, 123] width 872 height 41
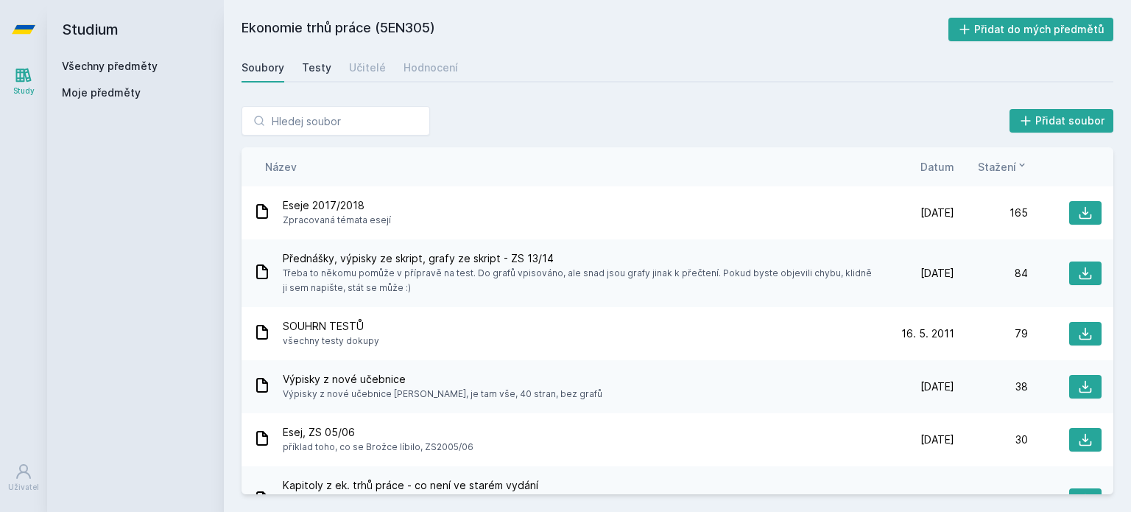
click at [308, 65] on div "Testy" at bounding box center [316, 67] width 29 height 15
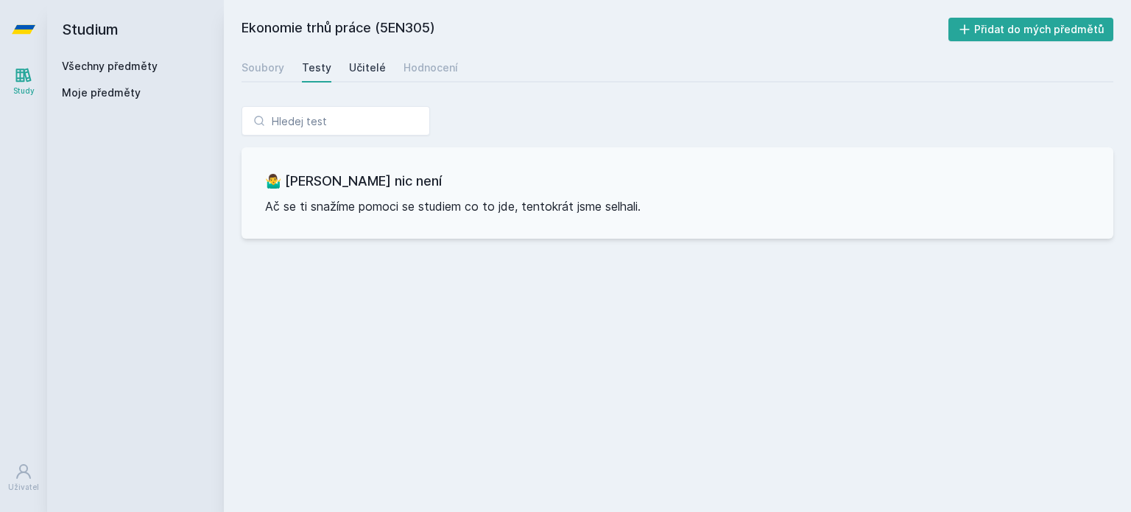
click at [362, 68] on div "Učitelé" at bounding box center [367, 67] width 37 height 15
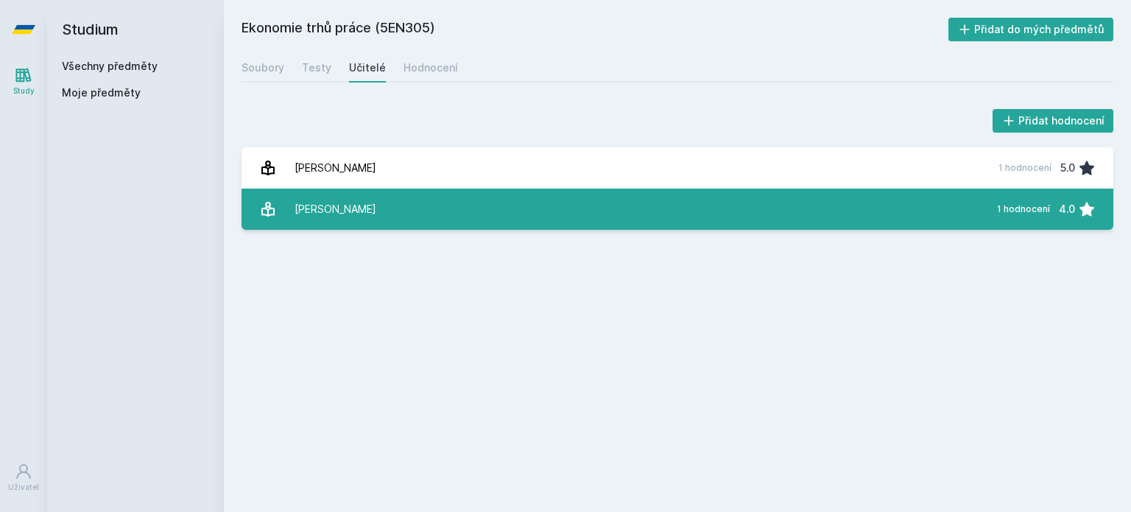
click at [672, 191] on link "[PERSON_NAME] 1 hodnocení 4.0" at bounding box center [678, 209] width 872 height 41
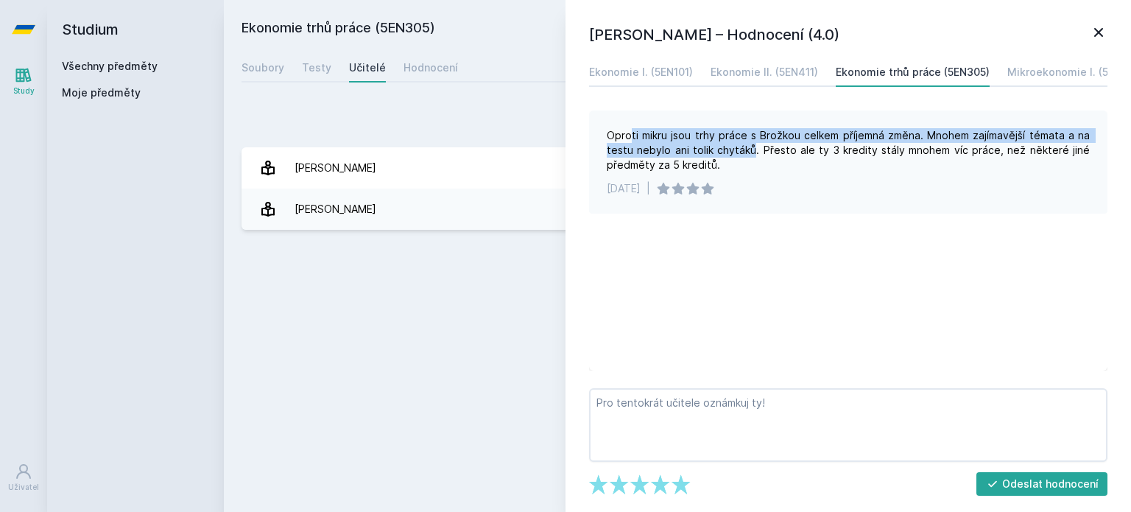
drag, startPoint x: 628, startPoint y: 129, endPoint x: 754, endPoint y: 147, distance: 127.2
click at [754, 147] on div "Oproti mikru jsou trhy práce s Brožkou celkem příjemná změna. Mnohem zajímavějš…" at bounding box center [848, 150] width 483 height 44
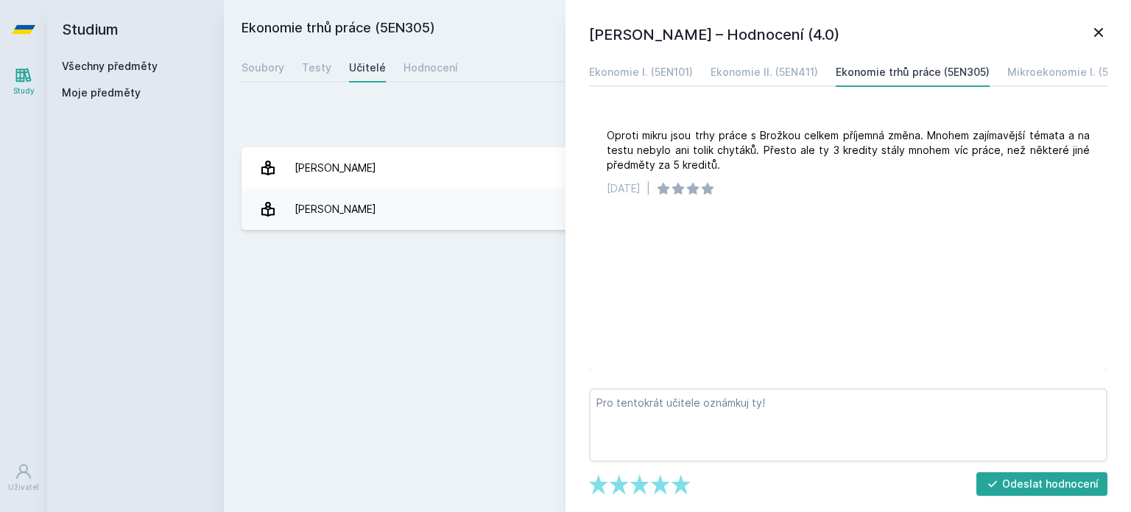
click at [1094, 32] on icon at bounding box center [1099, 33] width 18 height 18
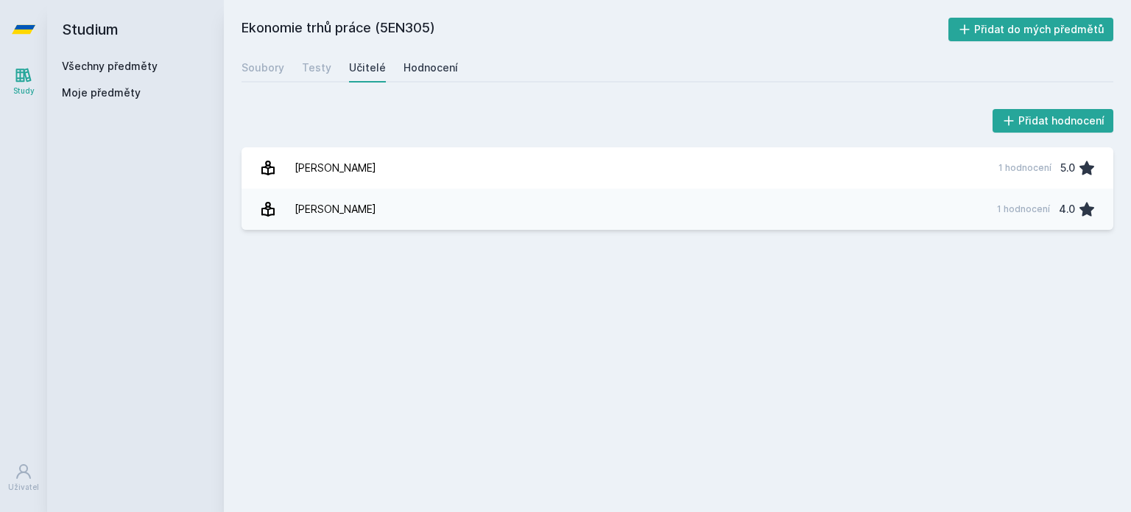
click at [409, 63] on div "Hodnocení" at bounding box center [431, 67] width 54 height 15
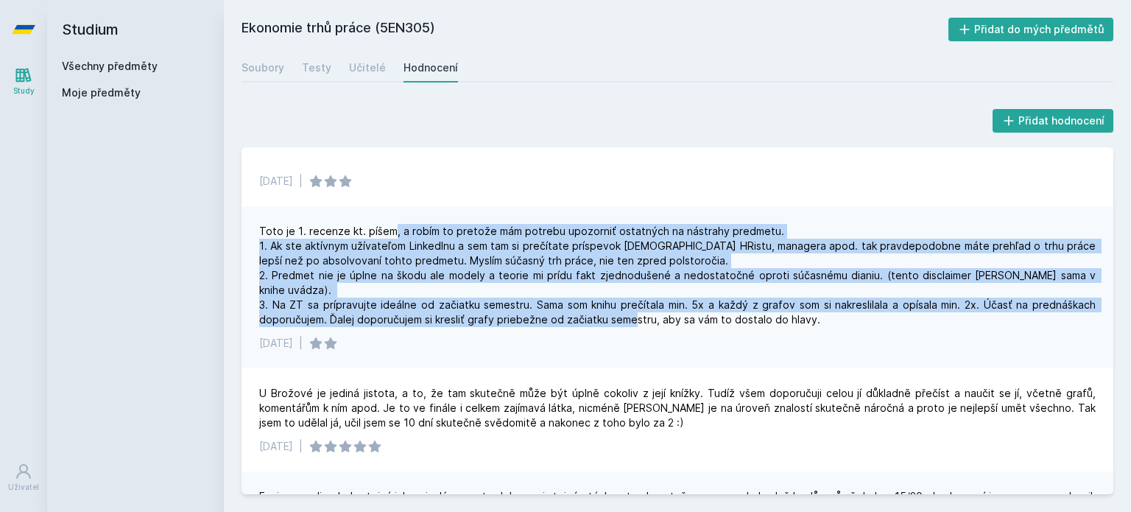
drag, startPoint x: 389, startPoint y: 231, endPoint x: 714, endPoint y: 323, distance: 337.6
click at [714, 323] on div "Toto je 1. recenze kt. píšem, a robím to pretože mám potrebu upozorniť ostatnýc…" at bounding box center [677, 275] width 837 height 103
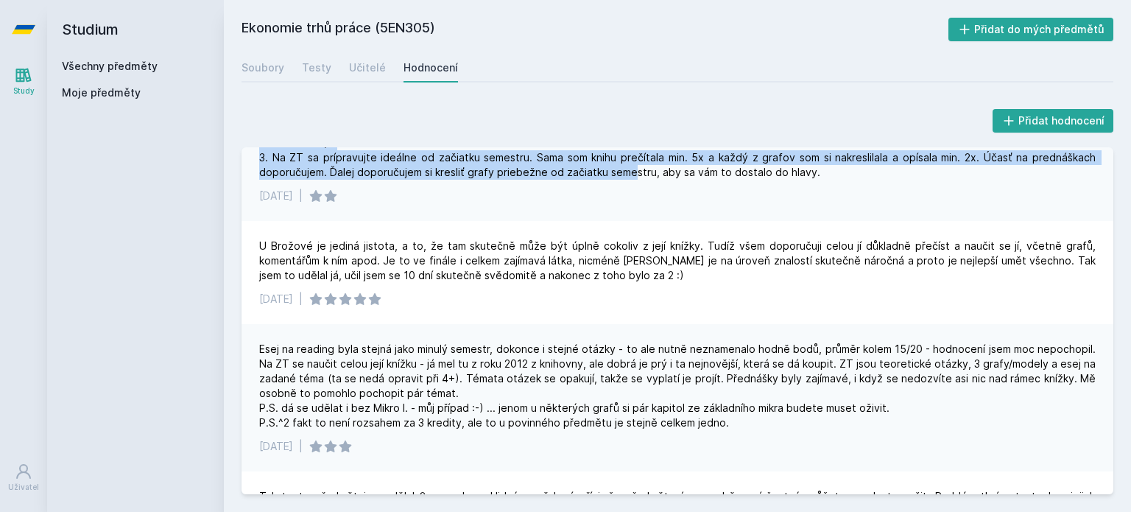
scroll to position [74, 0]
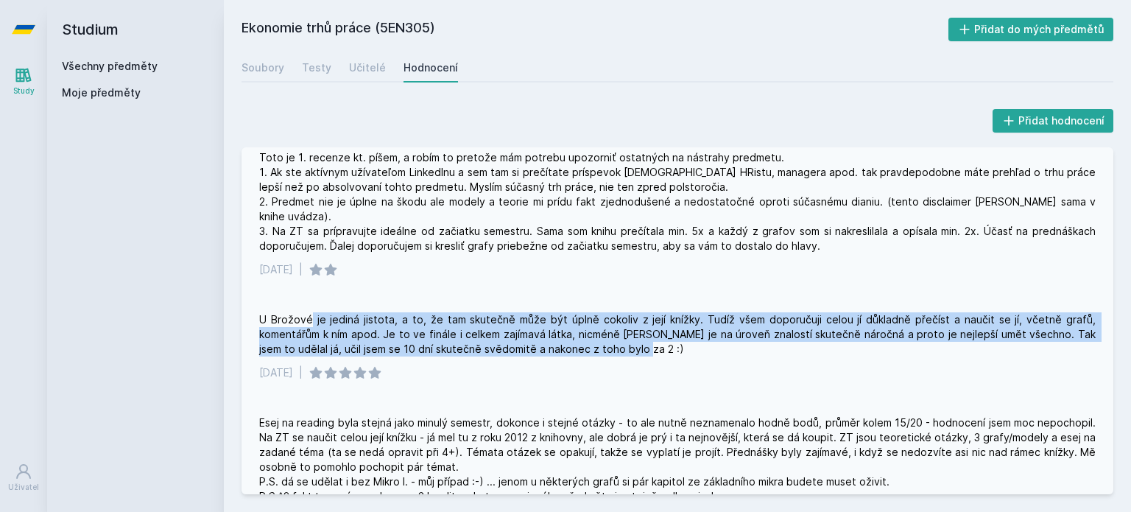
drag, startPoint x: 312, startPoint y: 315, endPoint x: 807, endPoint y: 350, distance: 496.1
click at [807, 350] on div "U Brožové je jediná jistota, a to, že tam skutečně může být úplně cokoliv z jej…" at bounding box center [677, 334] width 837 height 44
click at [803, 338] on div "U Brožové je jediná jistota, a to, že tam skutečně může být úplně cokoliv z jej…" at bounding box center [677, 334] width 837 height 44
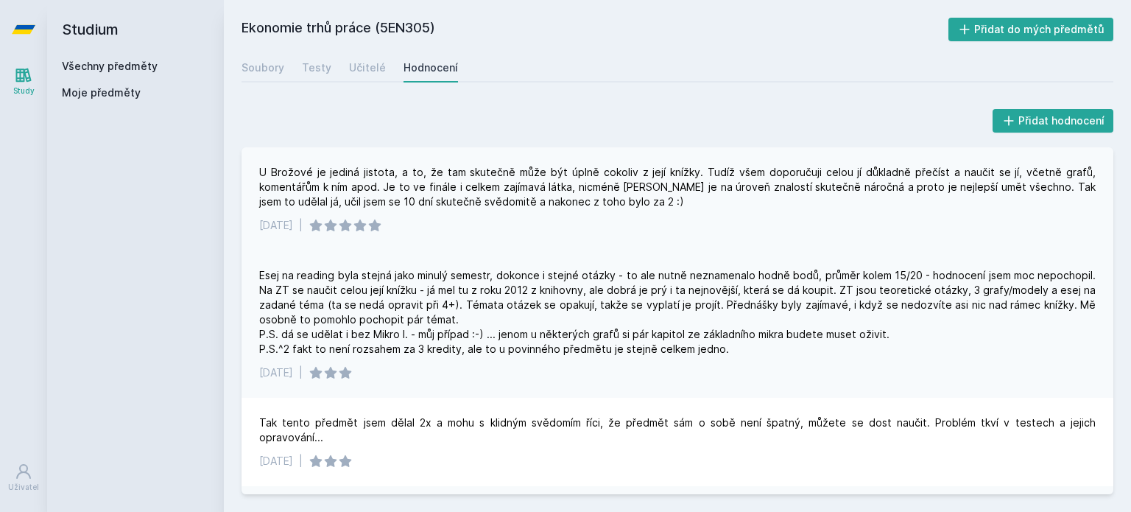
scroll to position [295, 0]
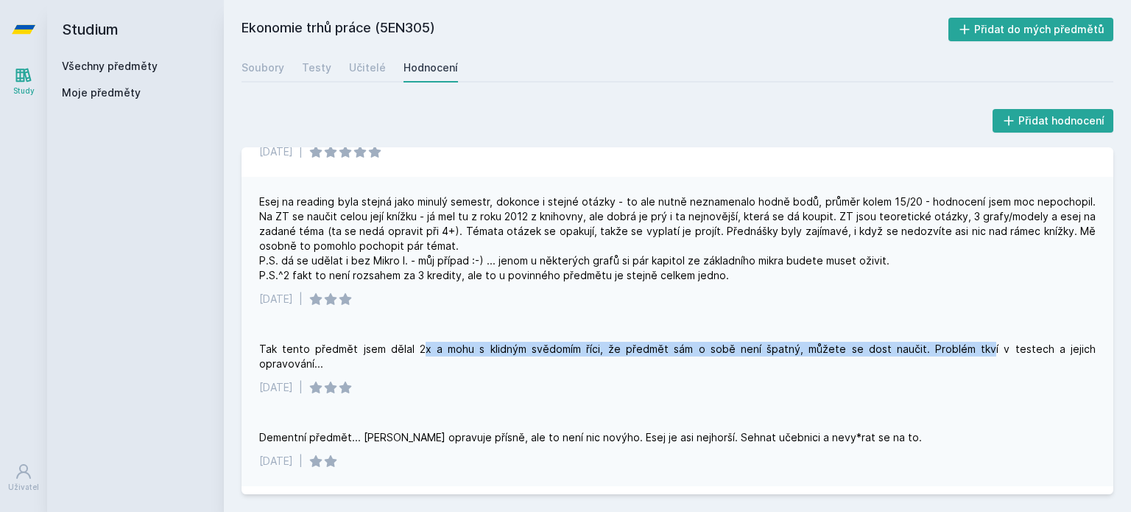
drag, startPoint x: 412, startPoint y: 347, endPoint x: 928, endPoint y: 349, distance: 516.2
click at [928, 349] on div "Tak tento předmět jsem dělal 2x a mohu s klidným svědomím říci, že předmět sám …" at bounding box center [677, 356] width 837 height 29
